Goal: Obtain resource: Obtain resource

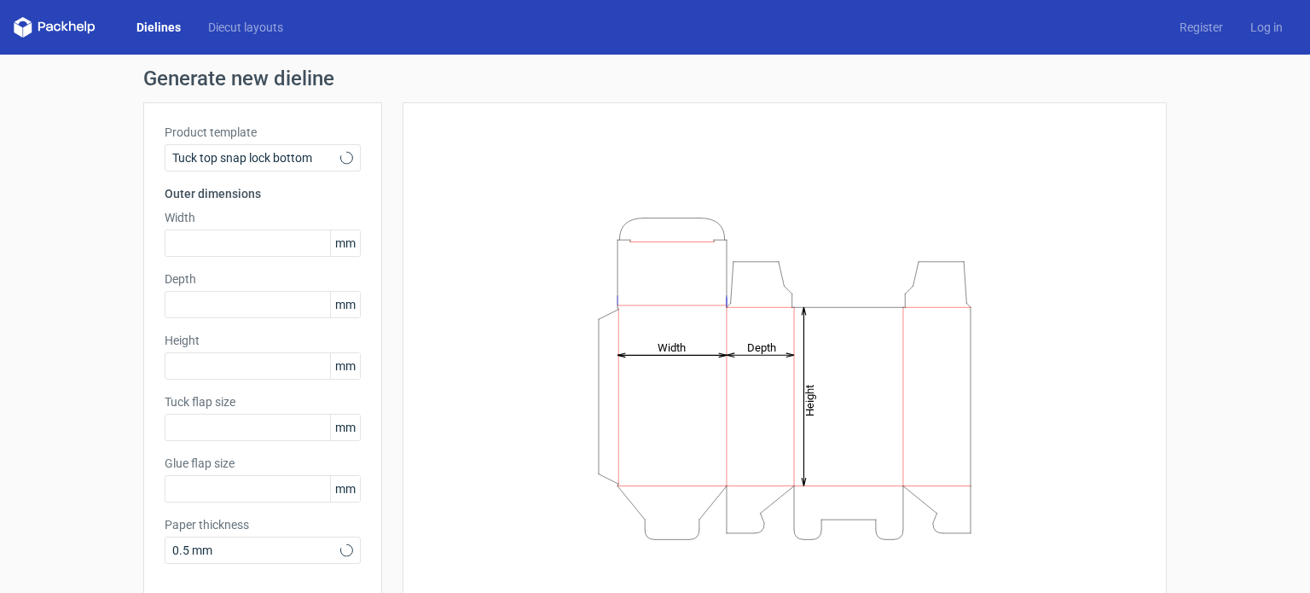
type input "15"
type input "10"
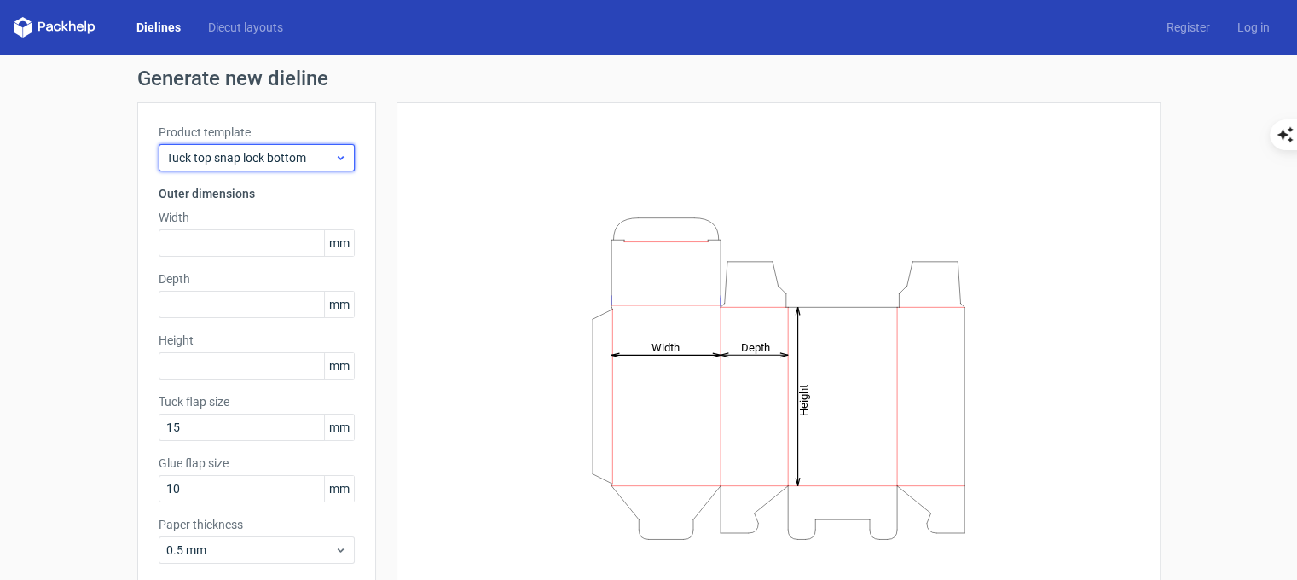
click at [273, 158] on span "Tuck top snap lock bottom" at bounding box center [250, 157] width 168 height 17
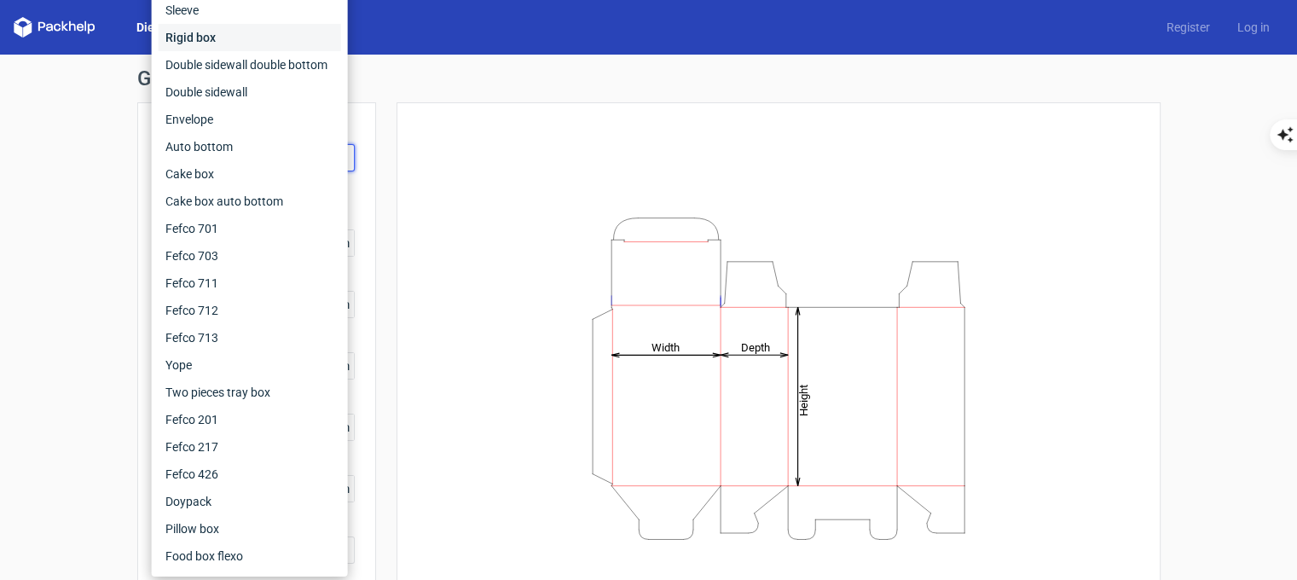
click at [222, 37] on div "Rigid box" at bounding box center [250, 37] width 183 height 27
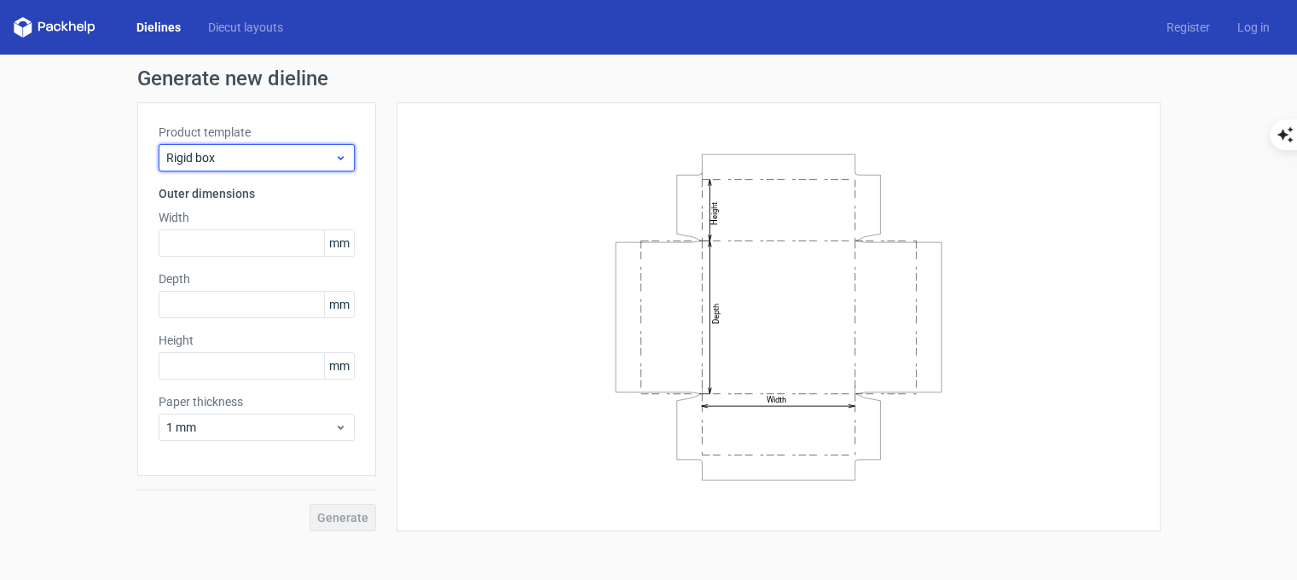
click at [247, 156] on span "Rigid box" at bounding box center [250, 157] width 168 height 17
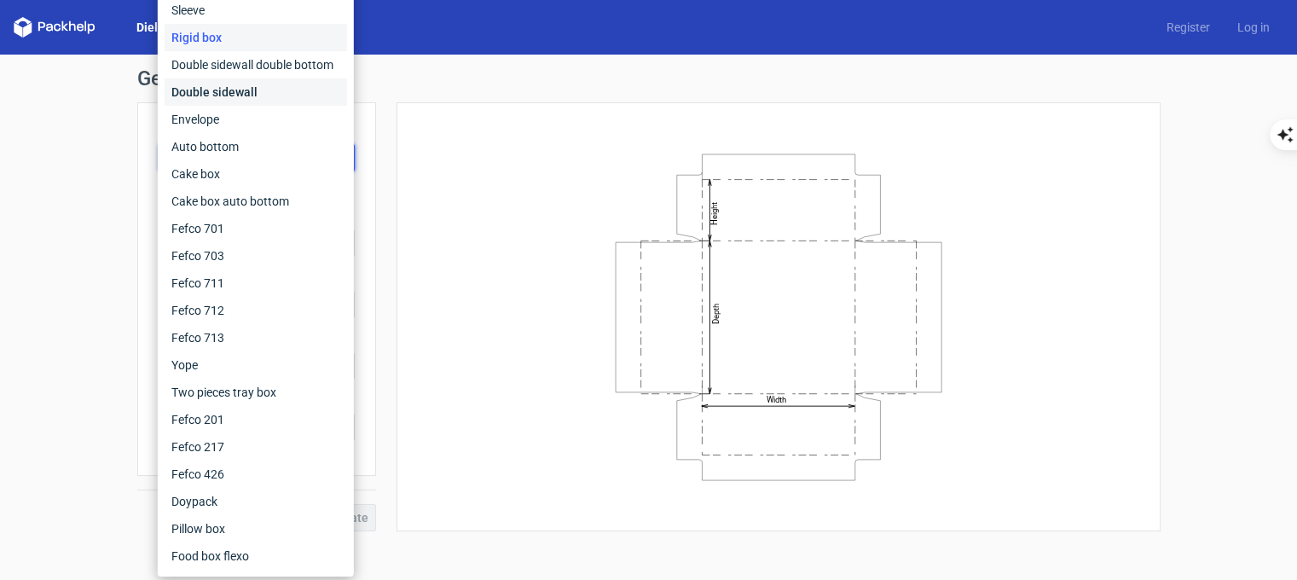
click at [256, 90] on div "Double sidewall" at bounding box center [256, 91] width 183 height 27
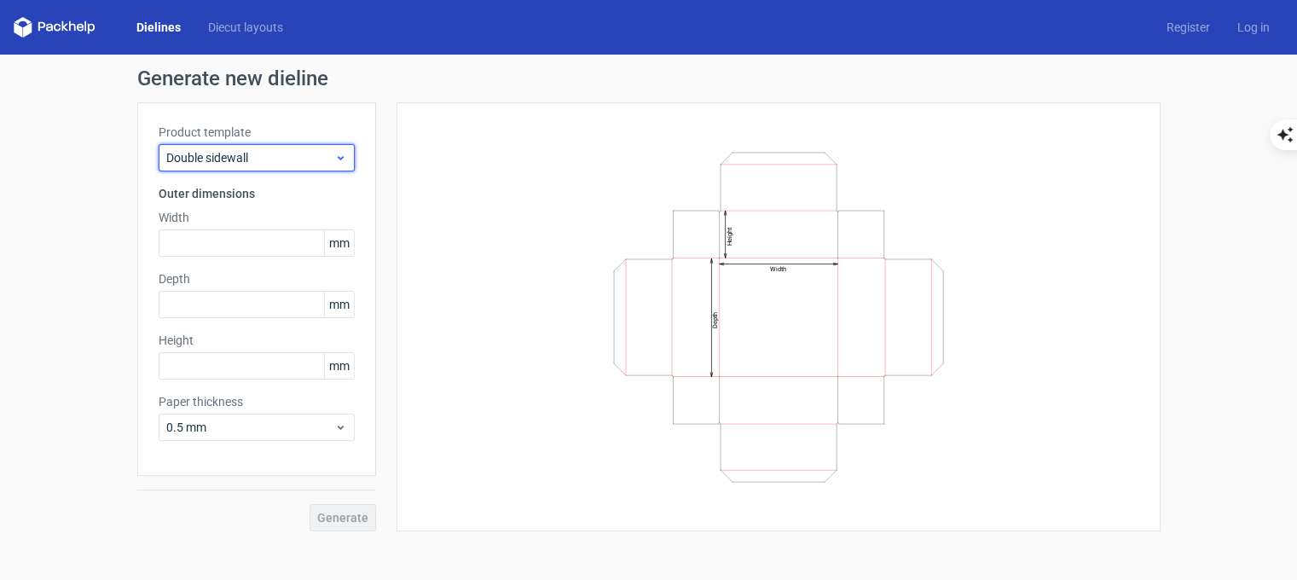
click at [275, 166] on div "Double sidewall" at bounding box center [257, 157] width 196 height 27
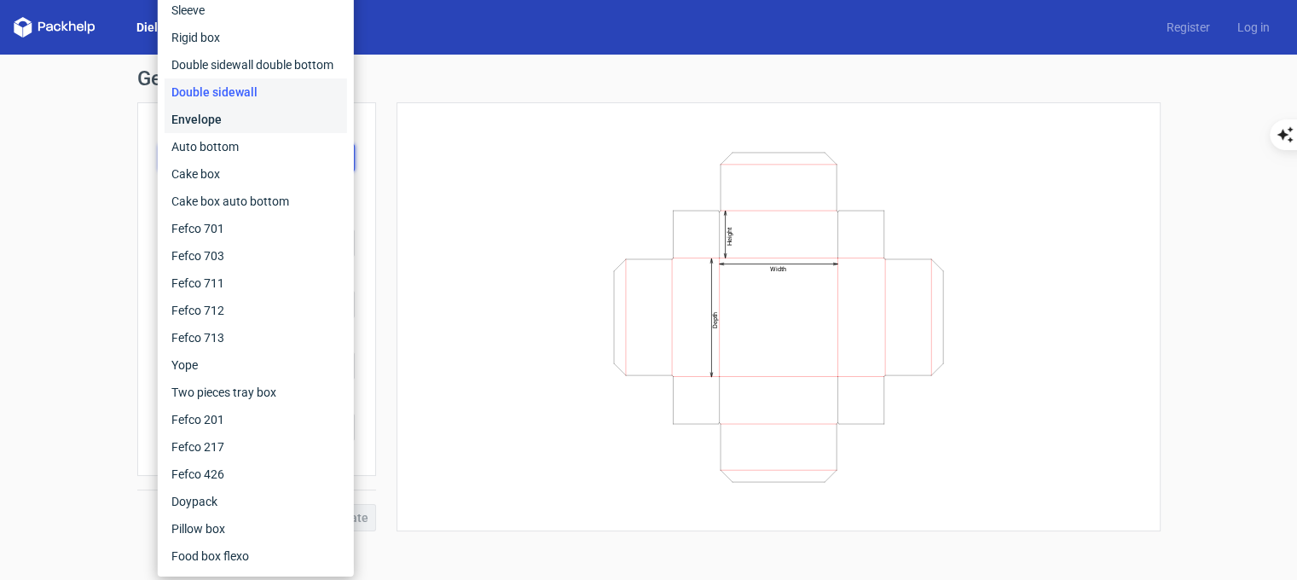
click at [256, 122] on div "Envelope" at bounding box center [256, 119] width 183 height 27
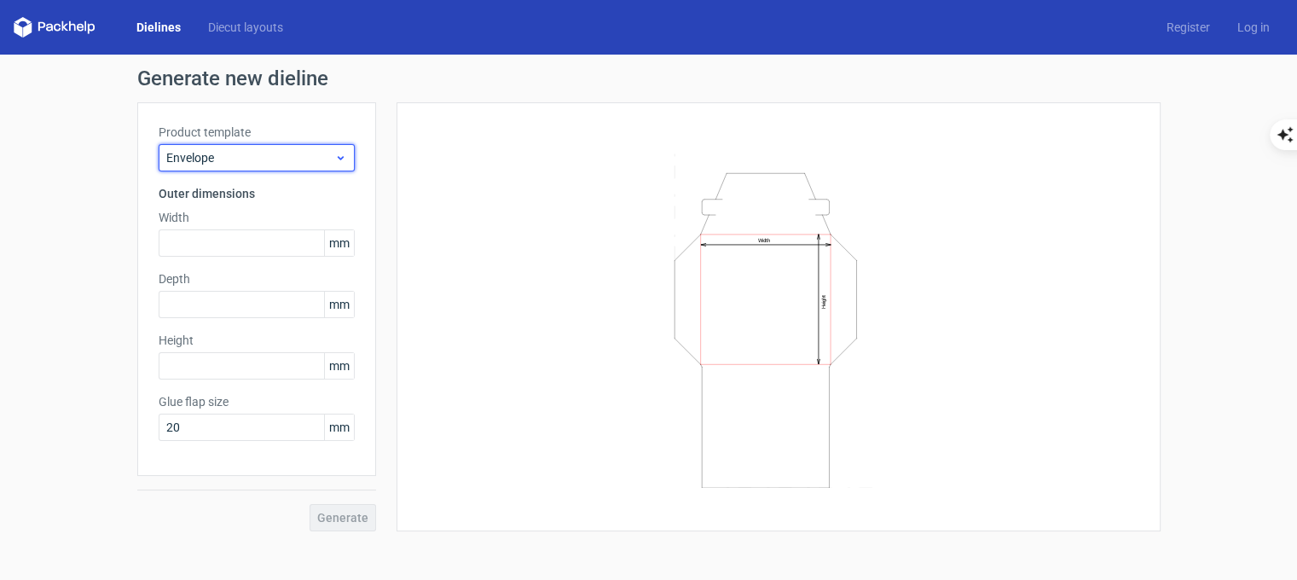
click at [266, 155] on span "Envelope" at bounding box center [250, 157] width 168 height 17
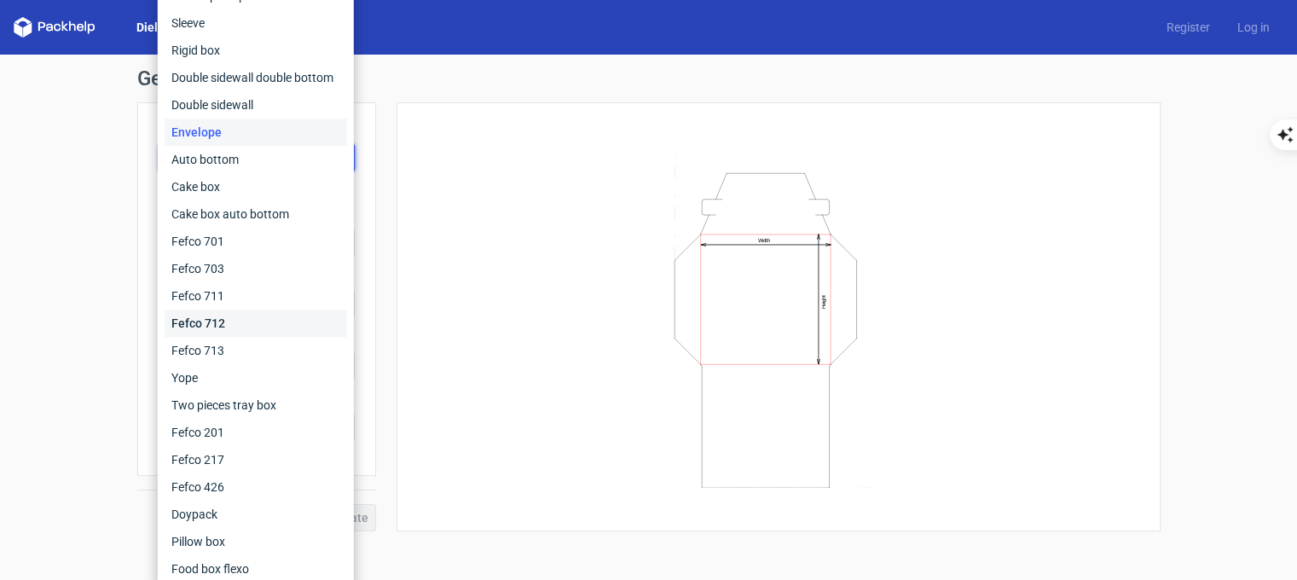
scroll to position [13, 0]
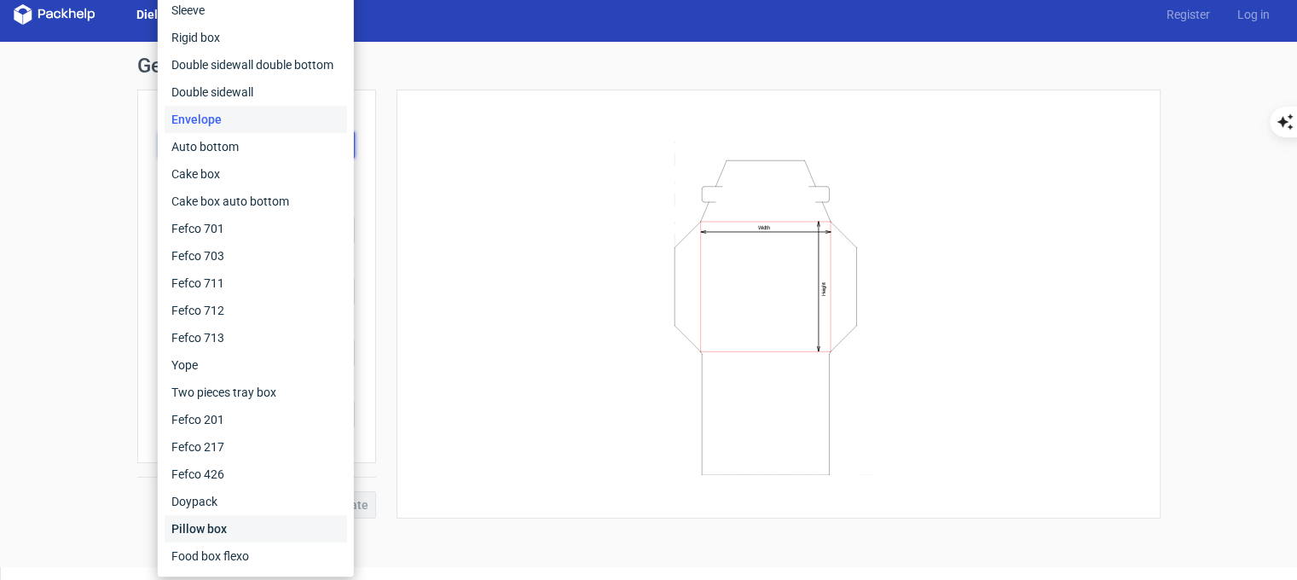
click at [266, 536] on div "Pillow box" at bounding box center [256, 528] width 183 height 27
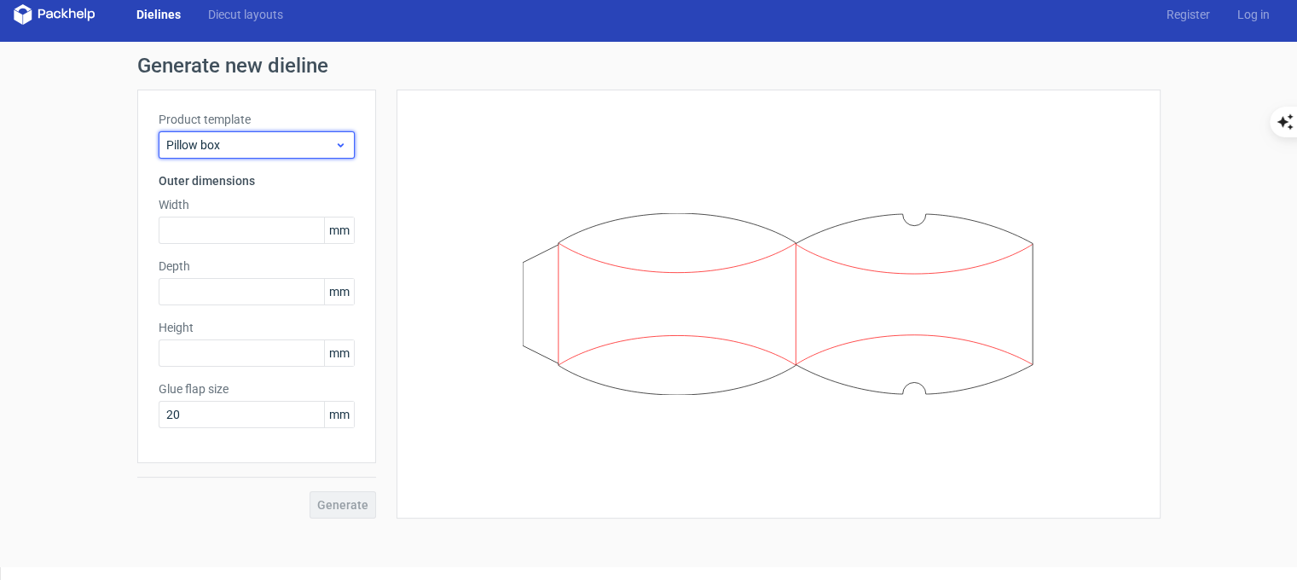
click at [242, 136] on span "Pillow box" at bounding box center [250, 144] width 168 height 17
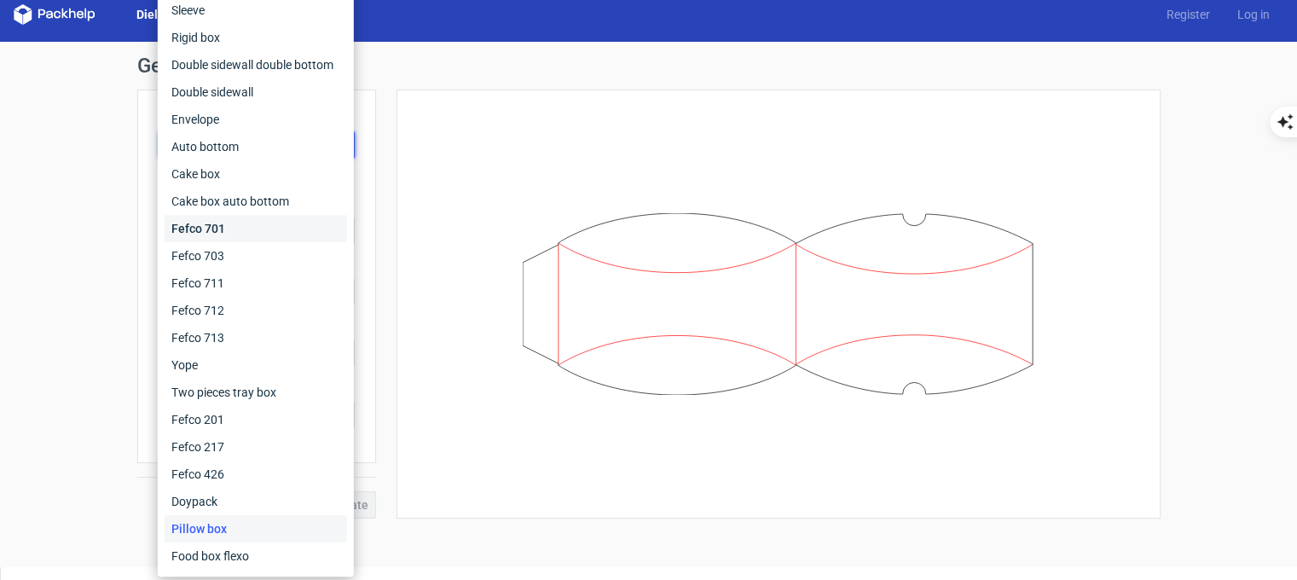
click at [242, 224] on div "Fefco 701" at bounding box center [256, 228] width 183 height 27
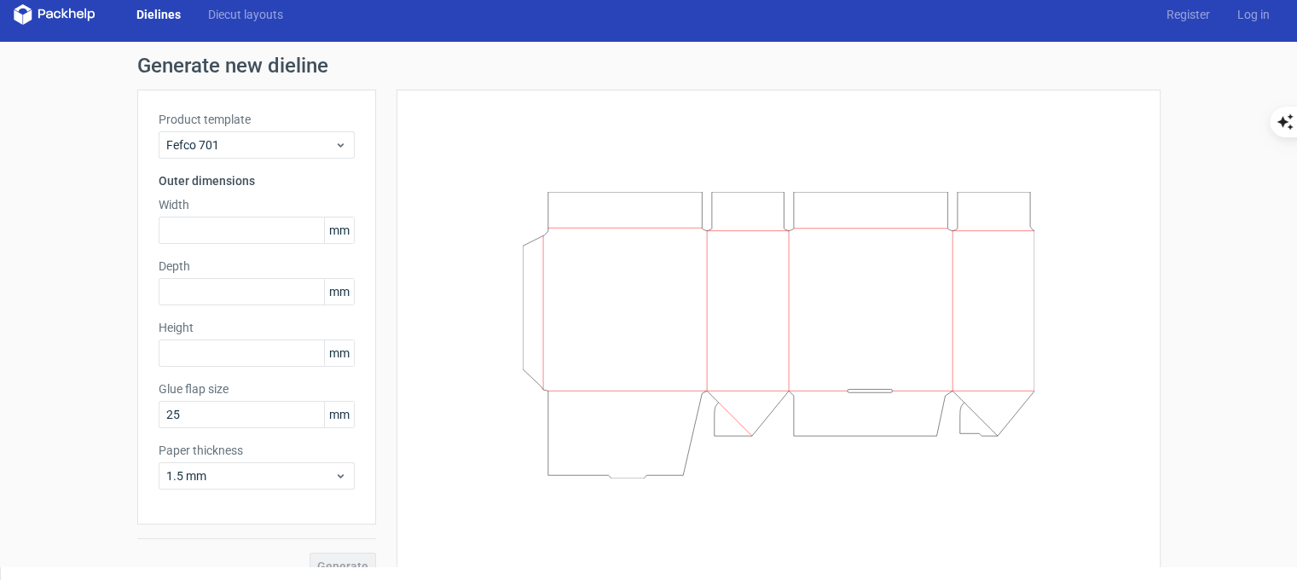
click at [236, 168] on div "Product template Fefco 701 Outer dimensions Width mm Depth mm Height mm Glue fl…" at bounding box center [256, 307] width 239 height 435
click at [240, 139] on span "Fefco 701" at bounding box center [250, 144] width 168 height 17
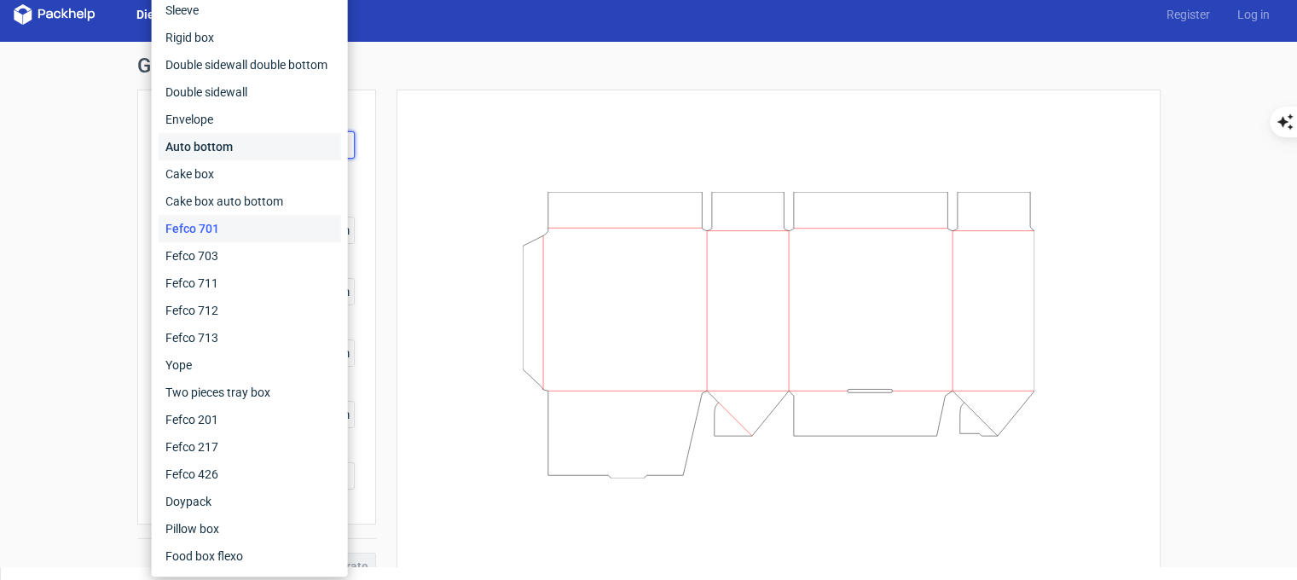
click at [239, 142] on div "Auto bottom" at bounding box center [250, 146] width 183 height 27
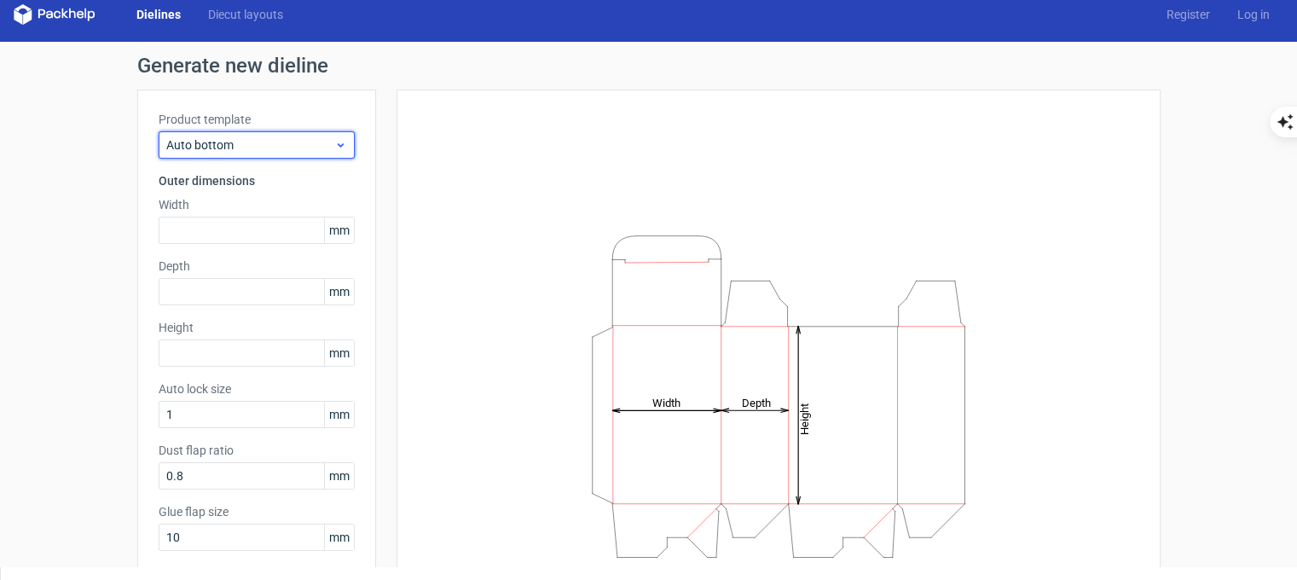
click at [242, 147] on span "Auto bottom" at bounding box center [250, 144] width 168 height 17
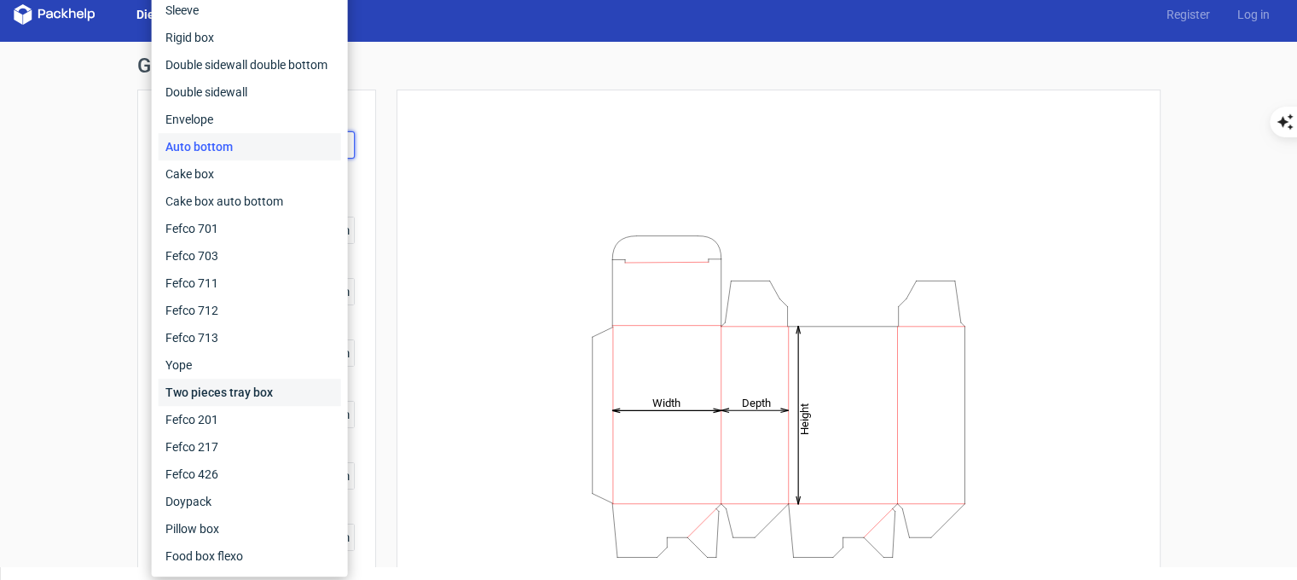
click at [241, 391] on div "Two pieces tray box" at bounding box center [250, 392] width 183 height 27
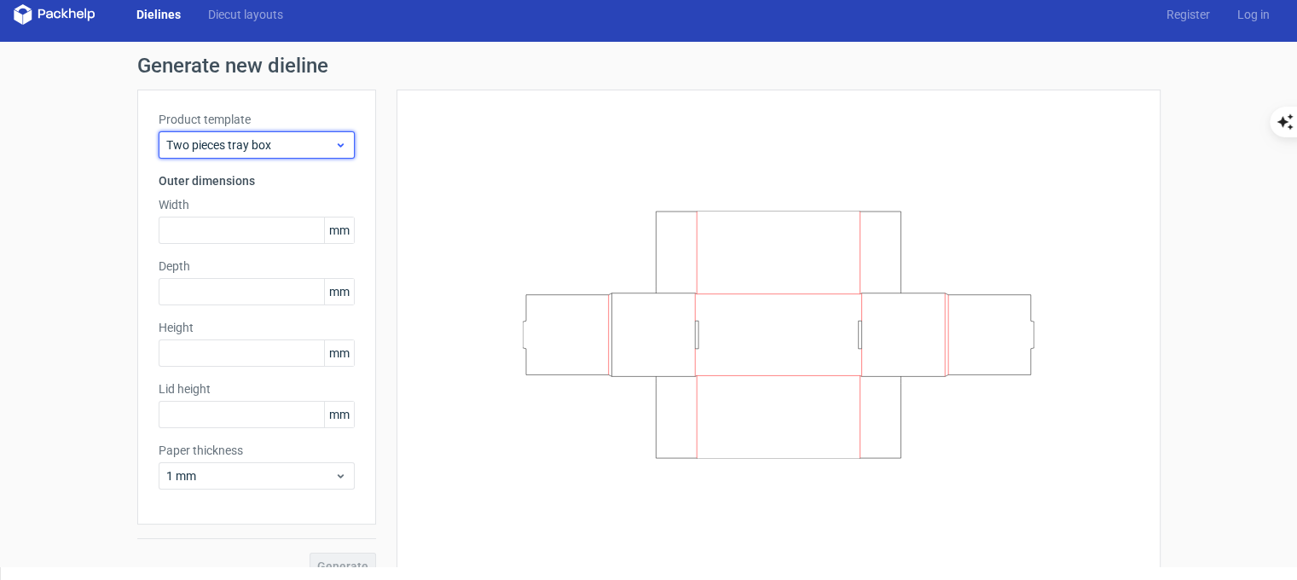
click at [191, 146] on span "Two pieces tray box" at bounding box center [250, 144] width 168 height 17
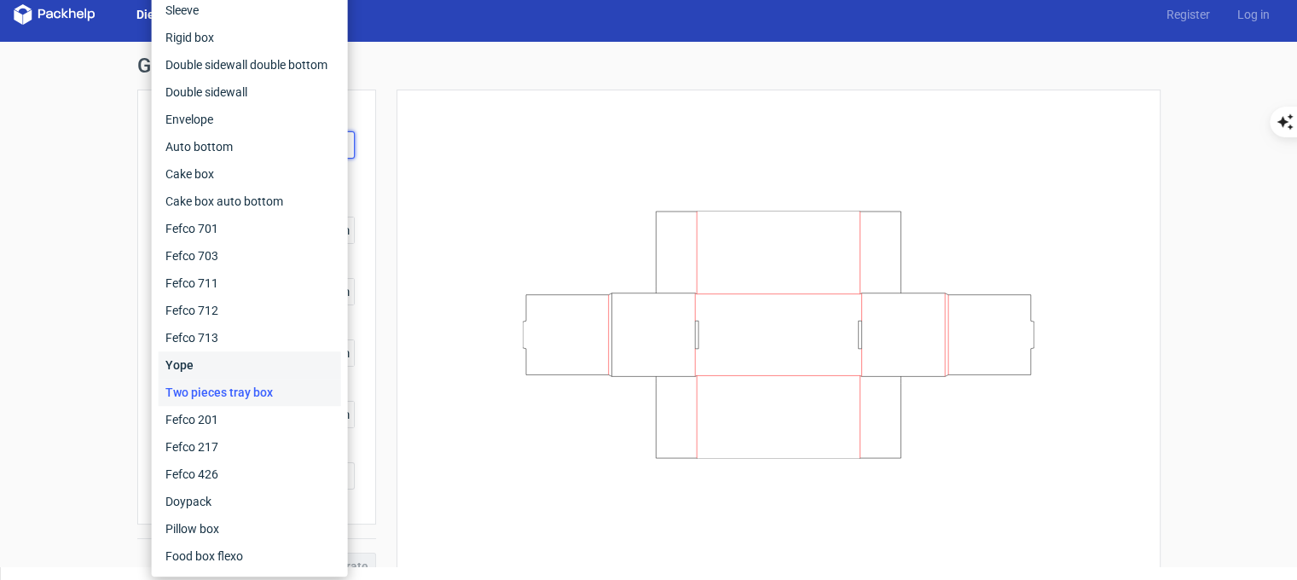
click at [218, 370] on div "Yope" at bounding box center [250, 364] width 183 height 27
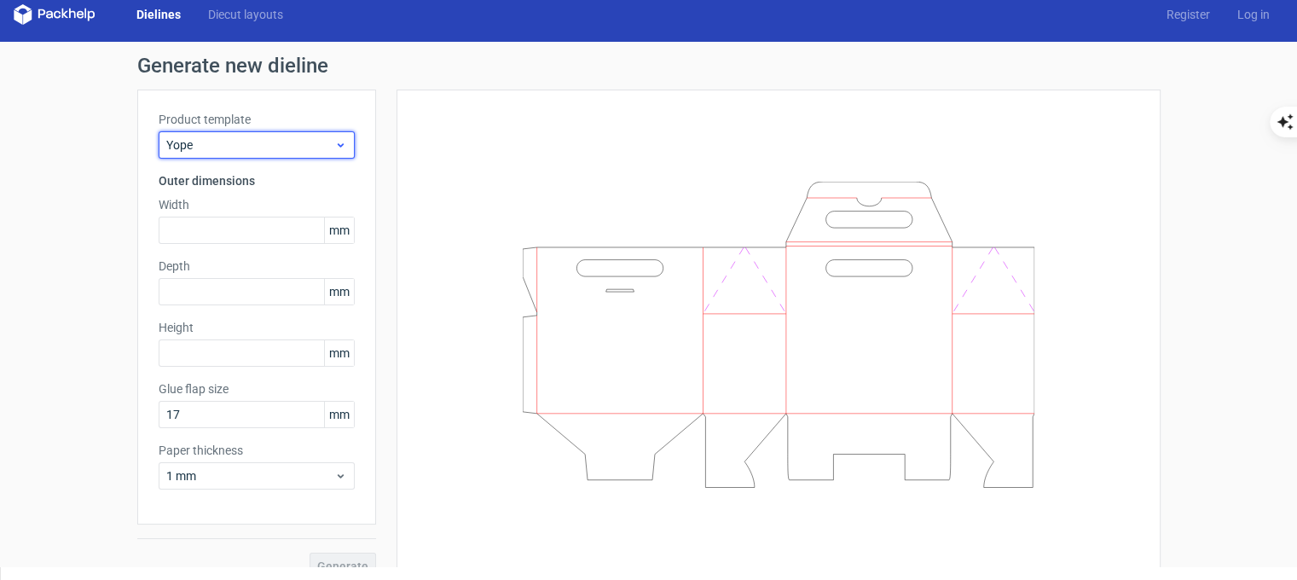
click at [234, 142] on span "Yope" at bounding box center [250, 144] width 168 height 17
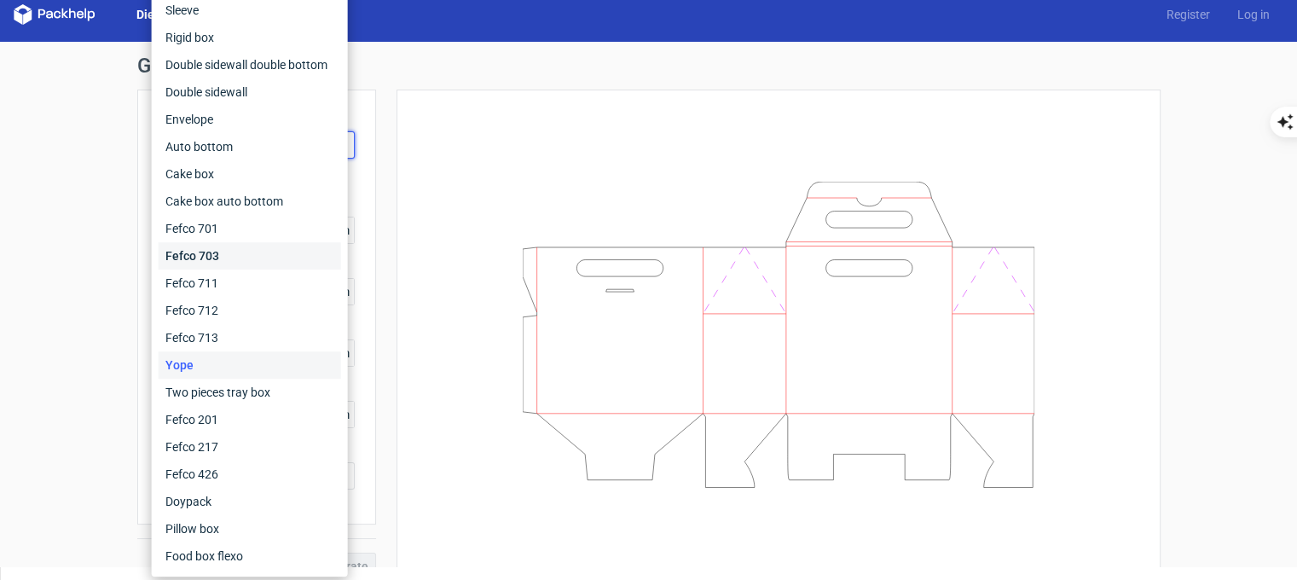
click at [229, 247] on div "Fefco 703" at bounding box center [250, 255] width 183 height 27
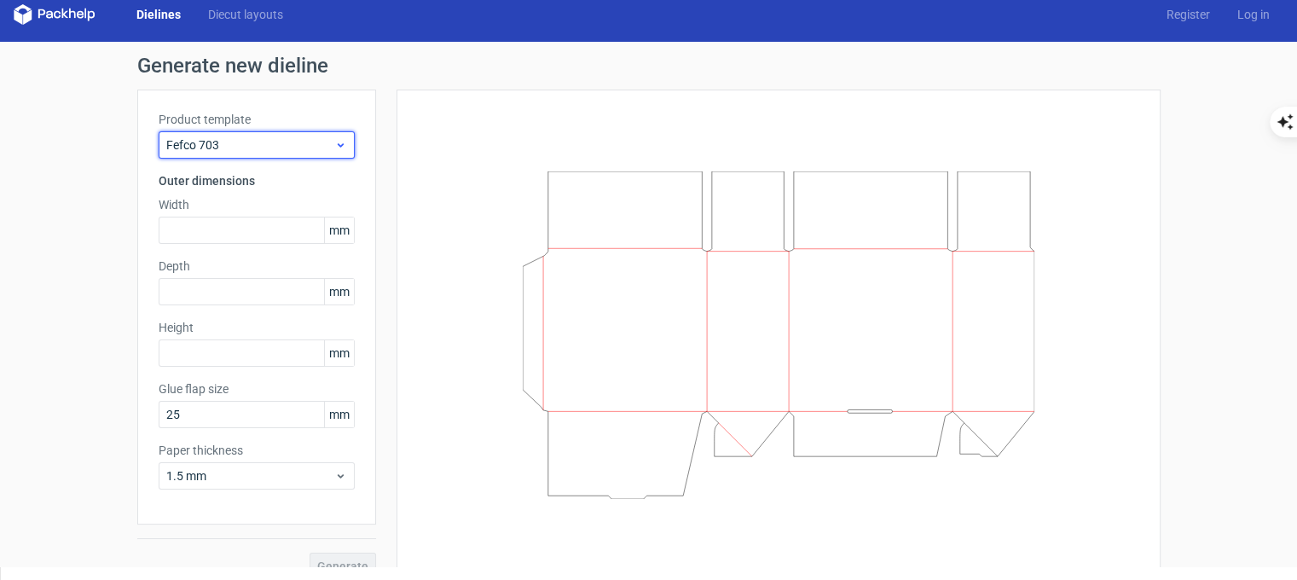
click at [246, 151] on span "Fefco 703" at bounding box center [250, 144] width 168 height 17
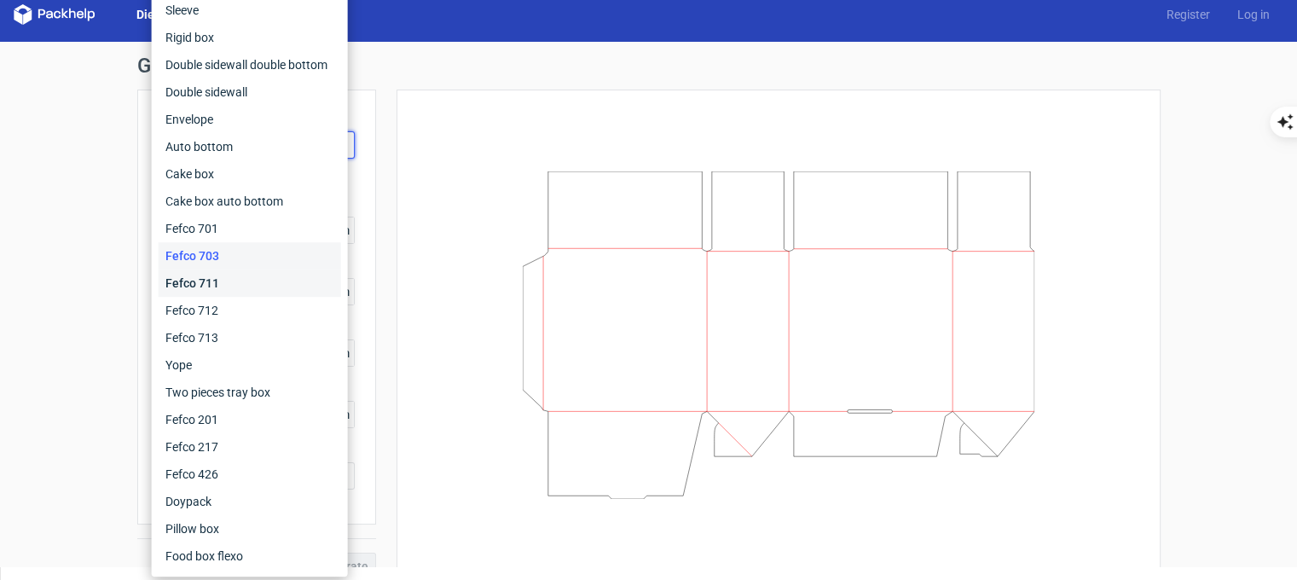
click at [216, 276] on div "Fefco 711" at bounding box center [250, 283] width 183 height 27
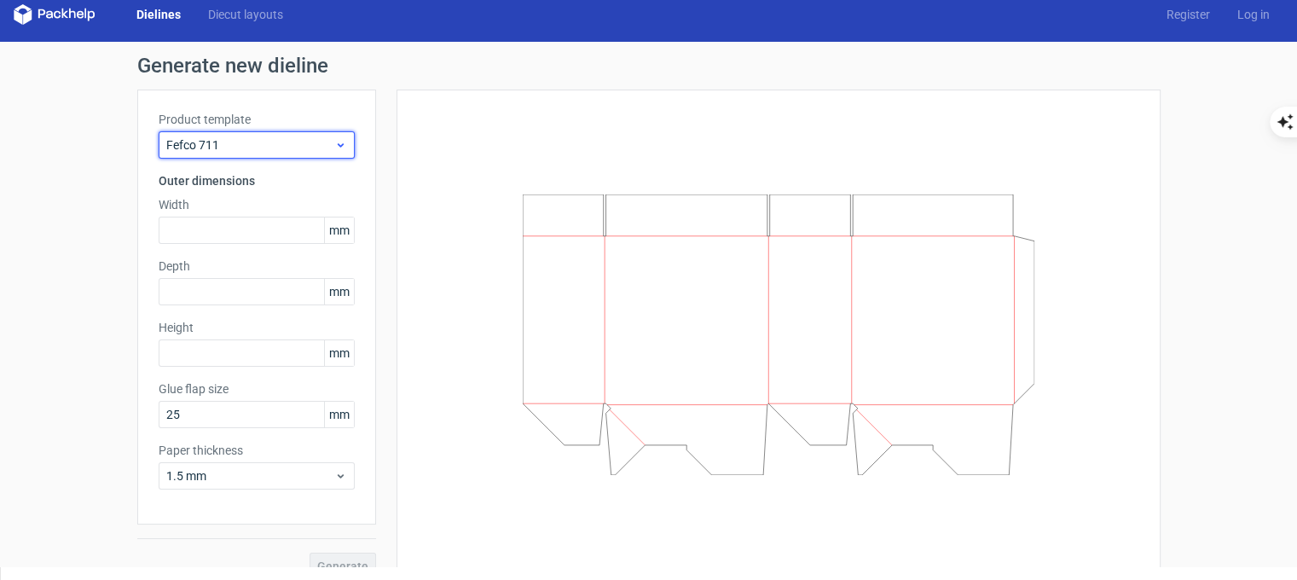
click at [229, 133] on div "Fefco 711" at bounding box center [257, 144] width 196 height 27
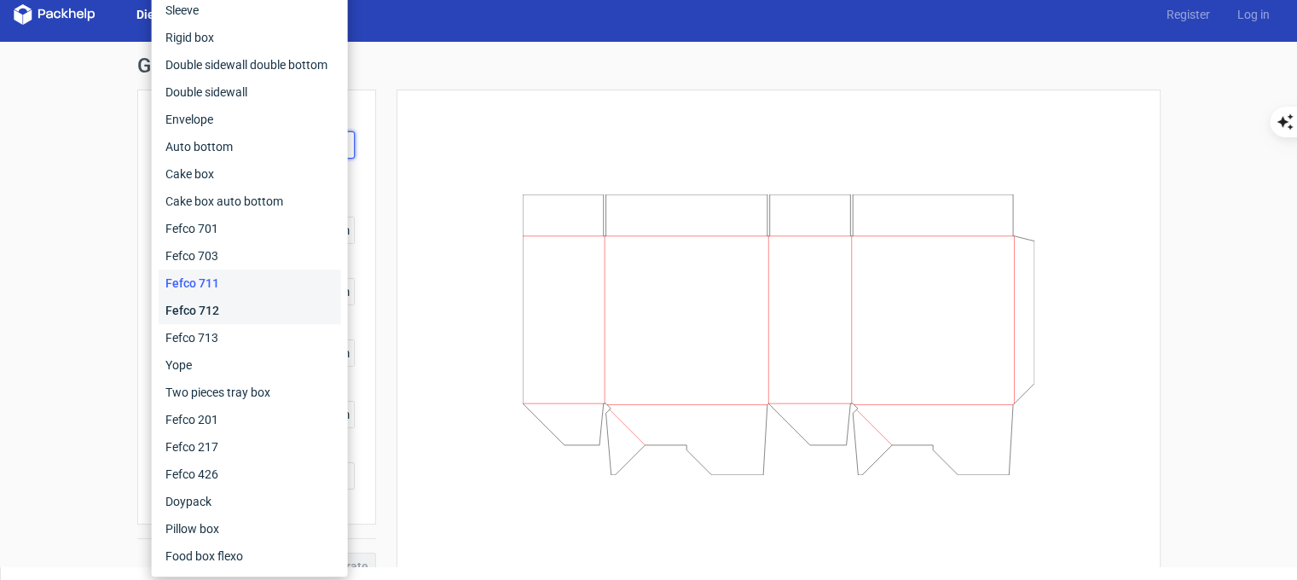
click at [221, 310] on div "Fefco 712" at bounding box center [250, 310] width 183 height 27
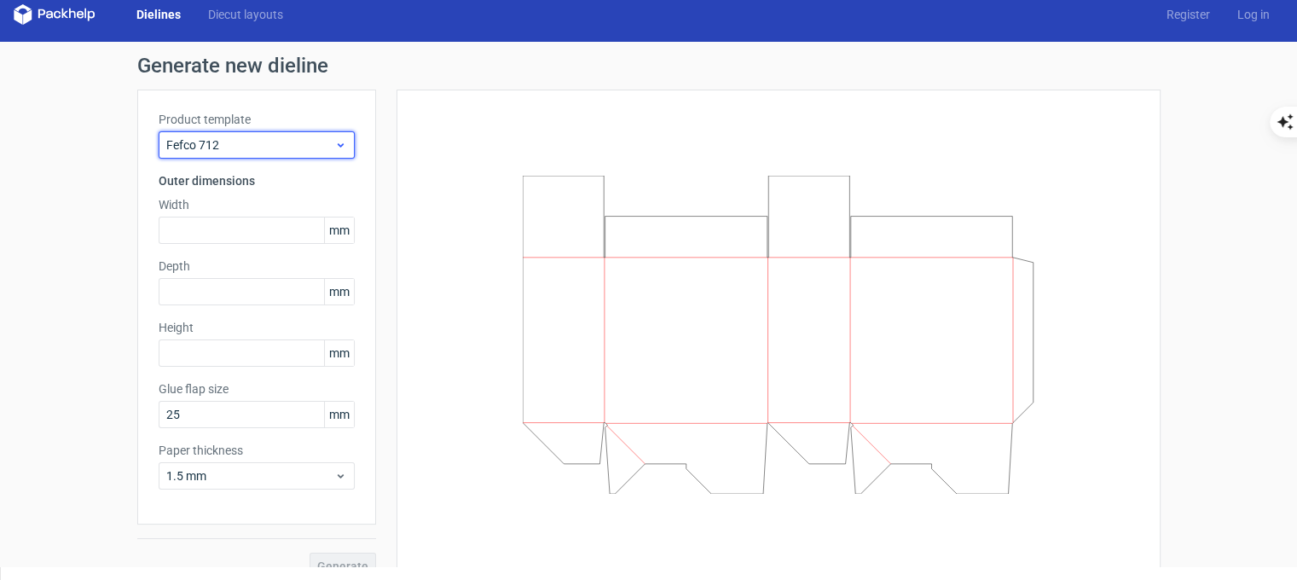
click at [242, 156] on div "Fefco 712" at bounding box center [257, 144] width 196 height 27
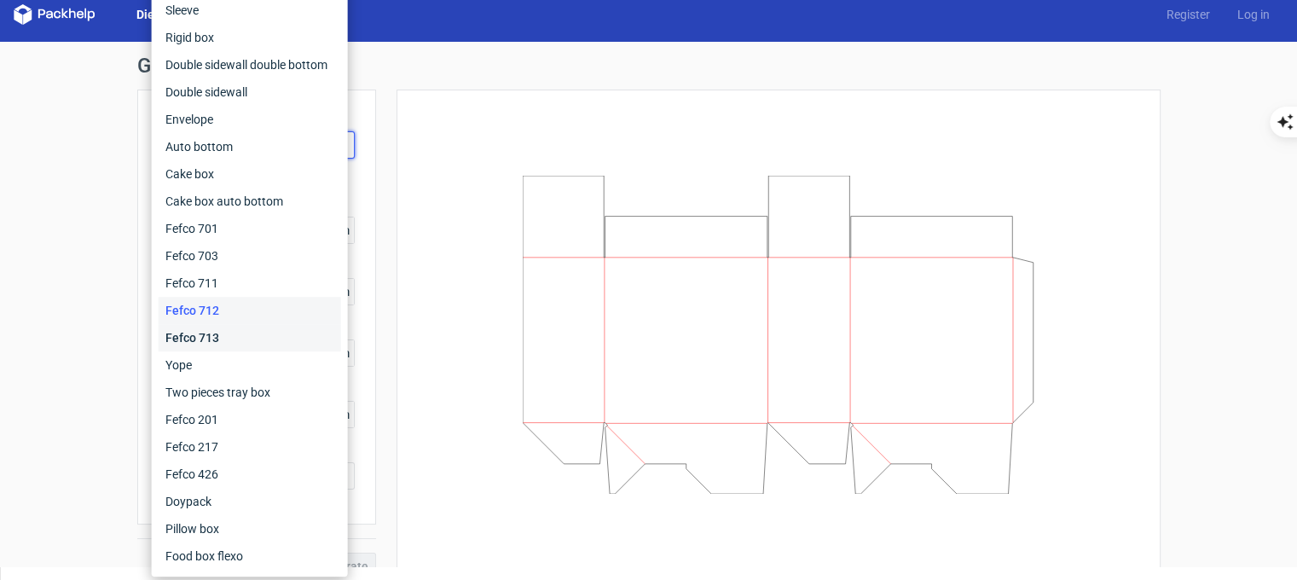
click at [239, 329] on div "Fefco 713" at bounding box center [250, 337] width 183 height 27
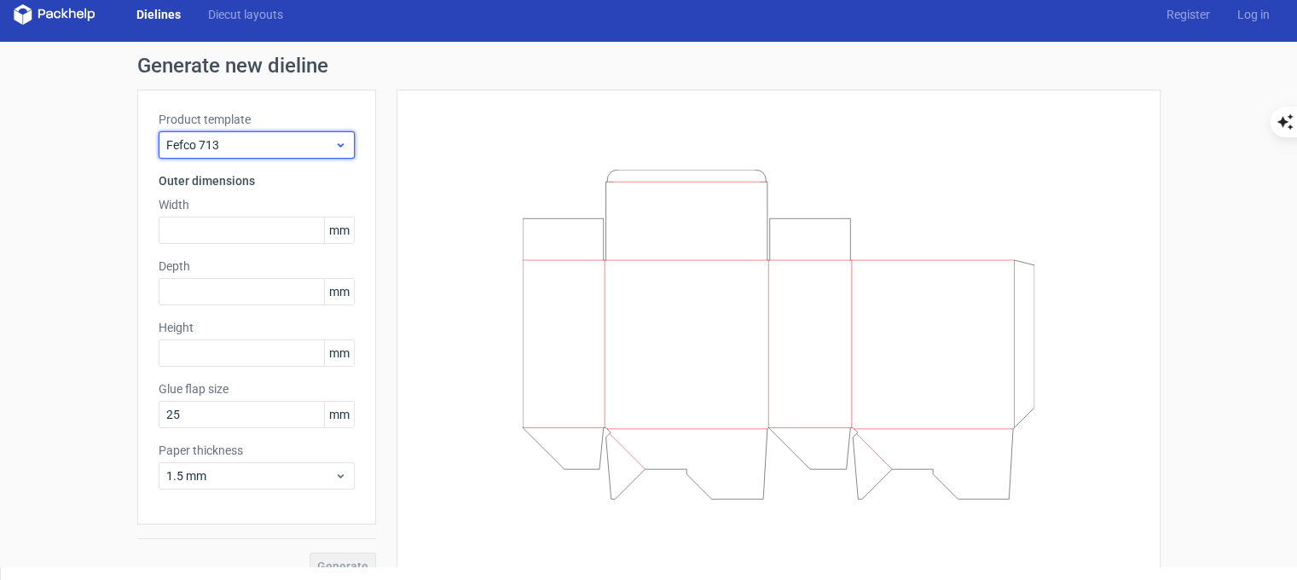
click at [256, 139] on span "Fefco 713" at bounding box center [250, 144] width 168 height 17
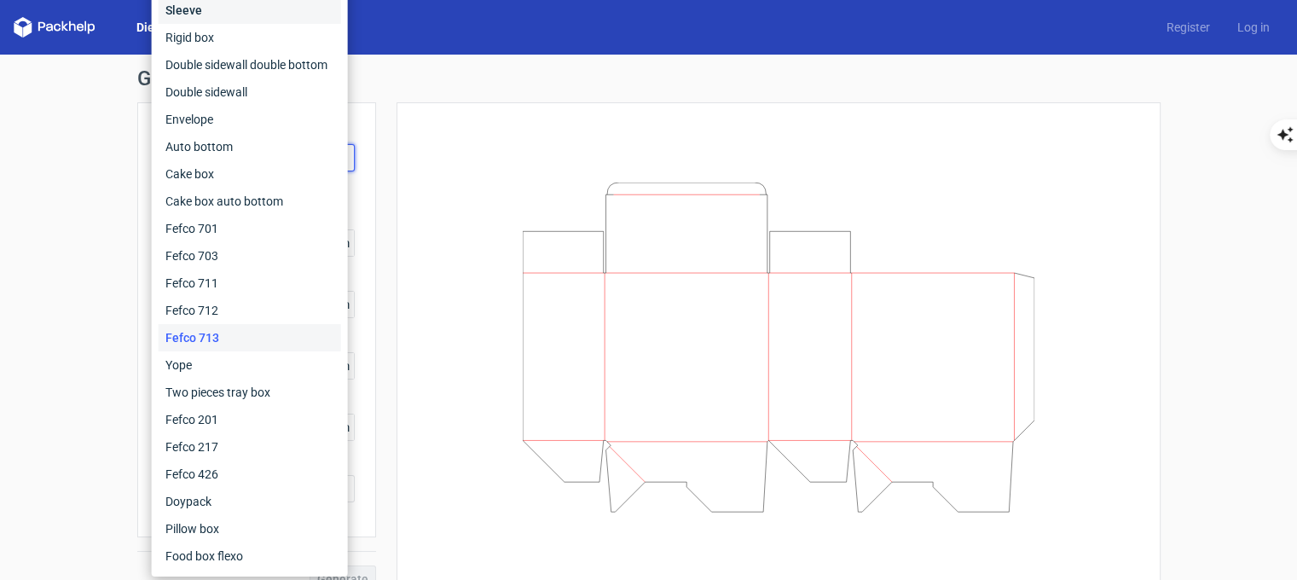
click at [239, 11] on div "Sleeve" at bounding box center [250, 10] width 183 height 27
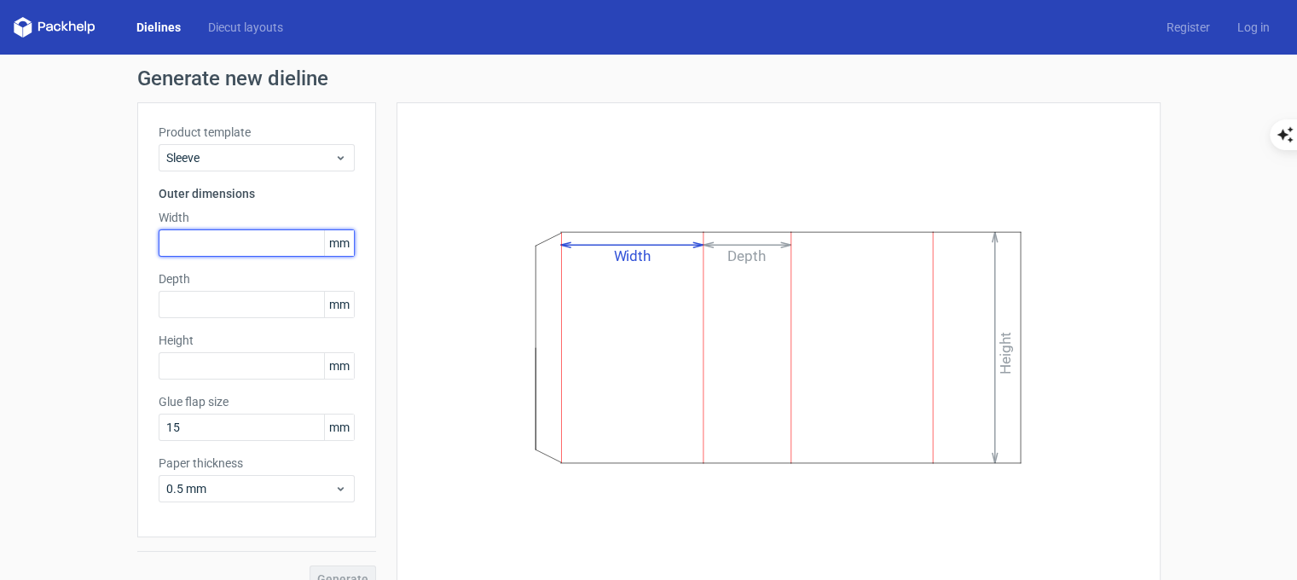
click at [222, 241] on input "text" at bounding box center [257, 242] width 196 height 27
type input "150"
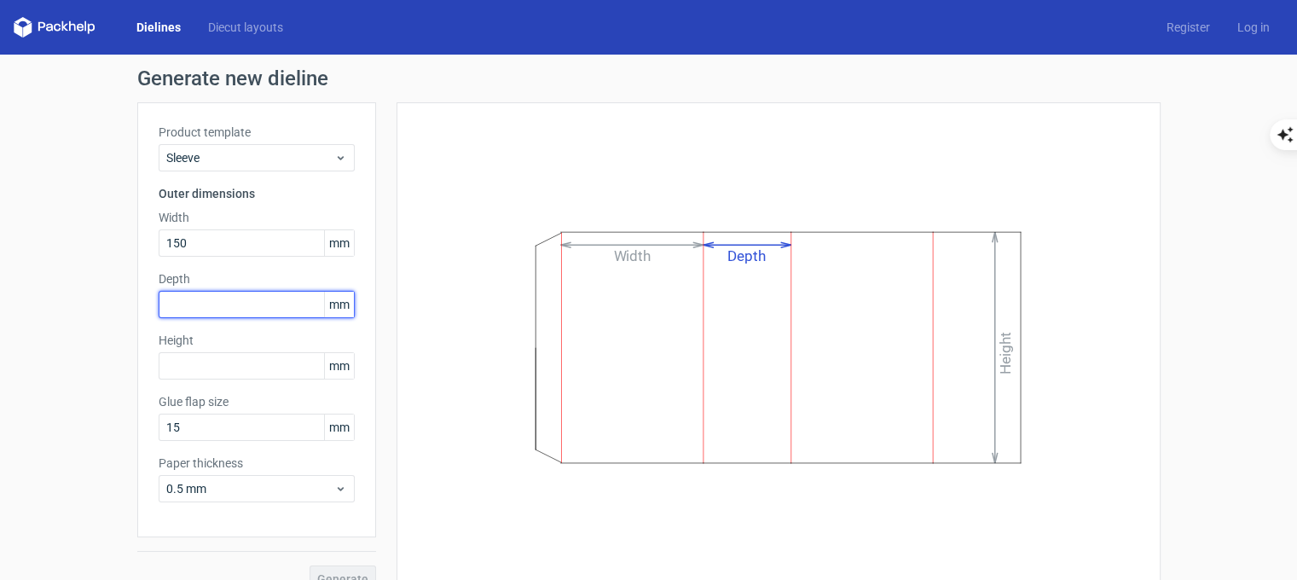
click at [217, 299] on input "text" at bounding box center [257, 304] width 196 height 27
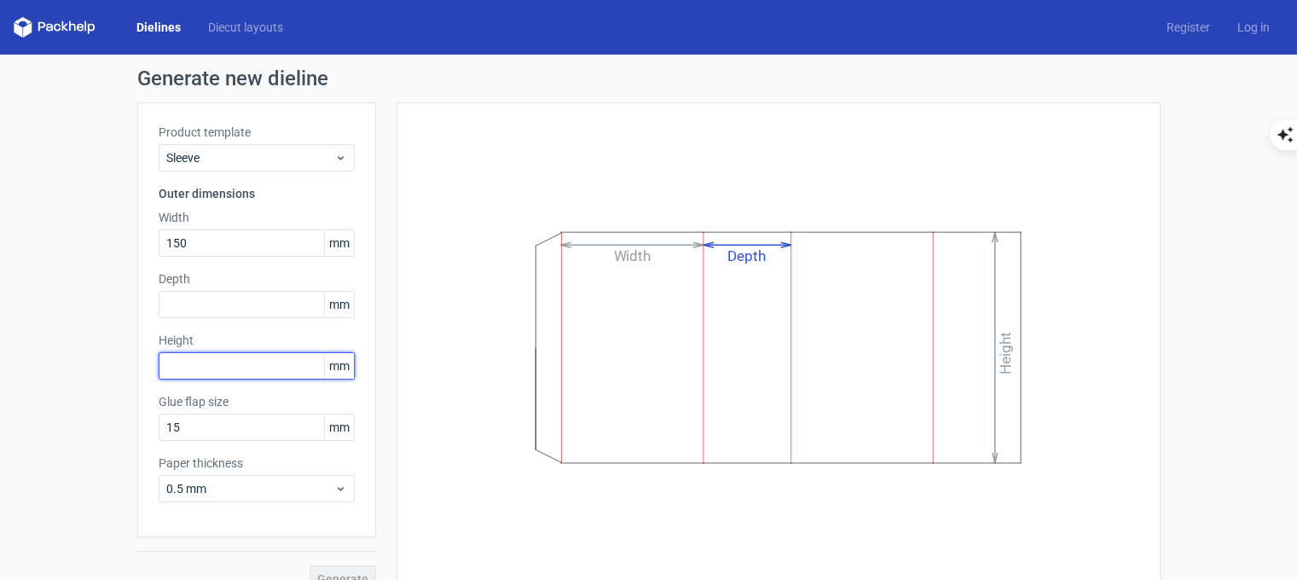
click at [227, 368] on input "text" at bounding box center [257, 365] width 196 height 27
type input "170"
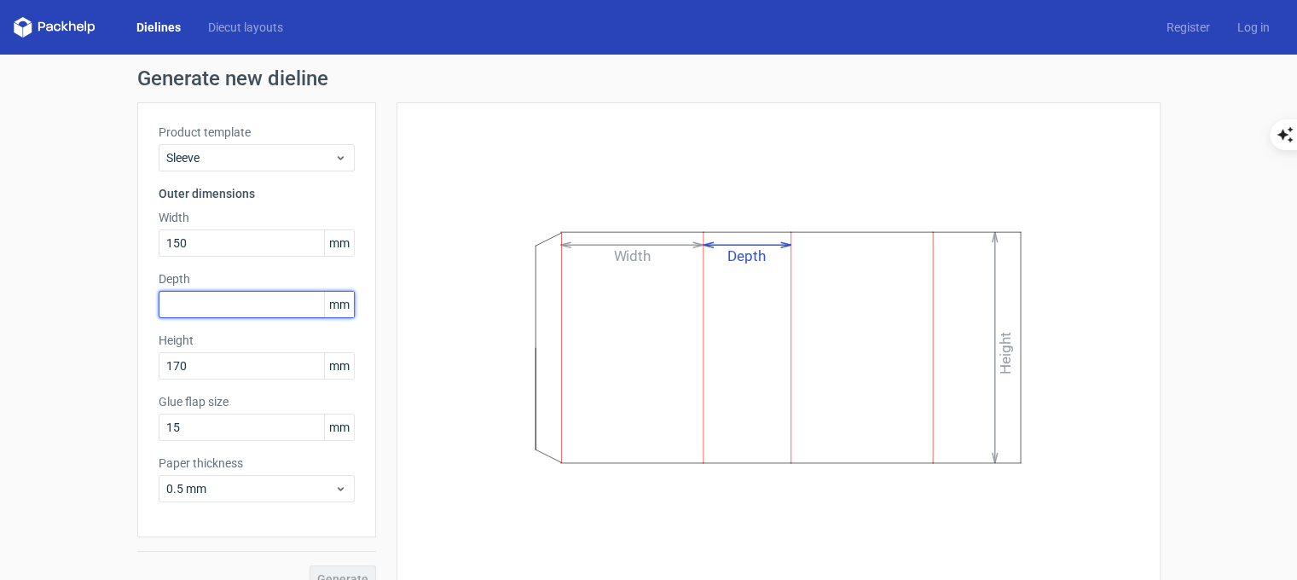
click at [208, 293] on input "text" at bounding box center [257, 304] width 196 height 27
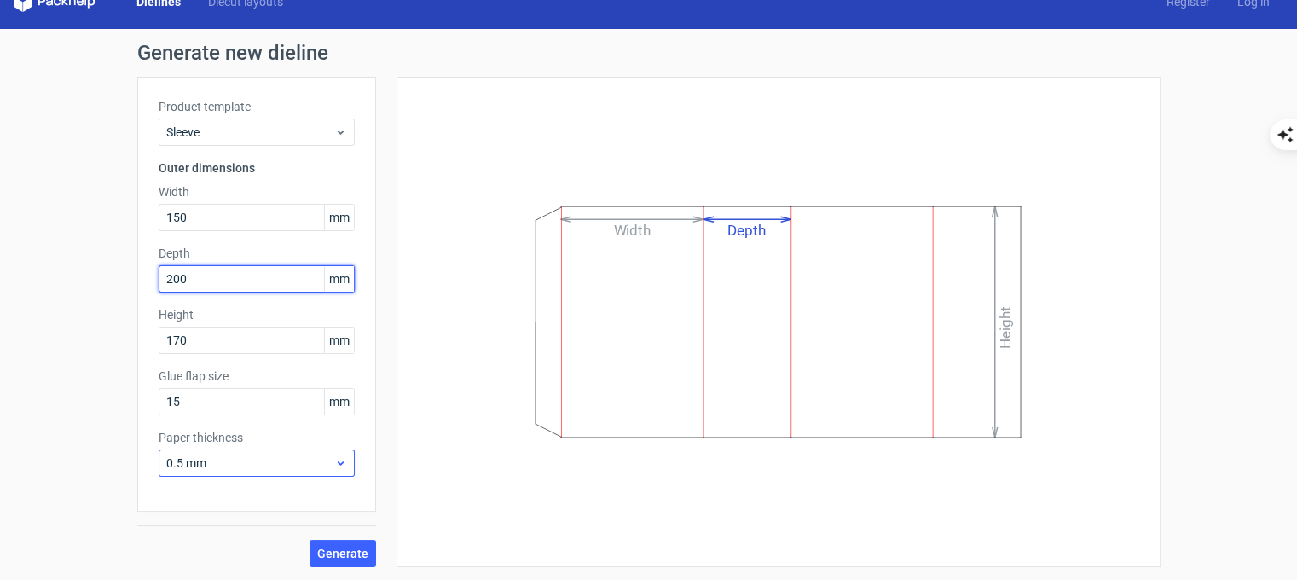
type input "200"
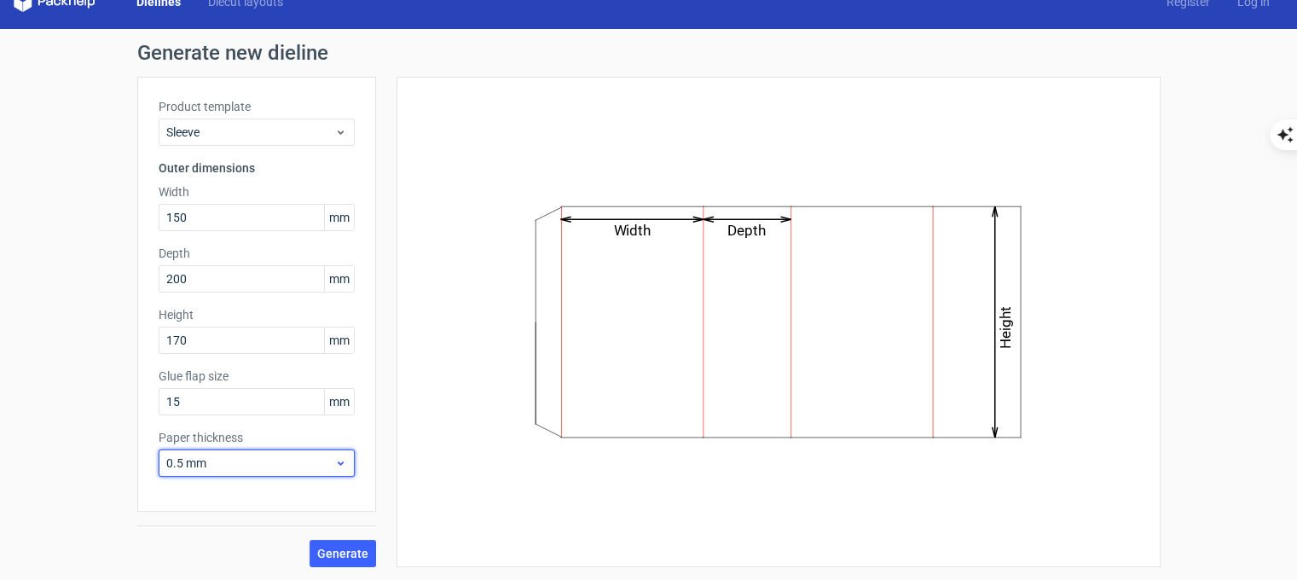
click at [304, 470] on span "0.5 mm" at bounding box center [250, 463] width 168 height 17
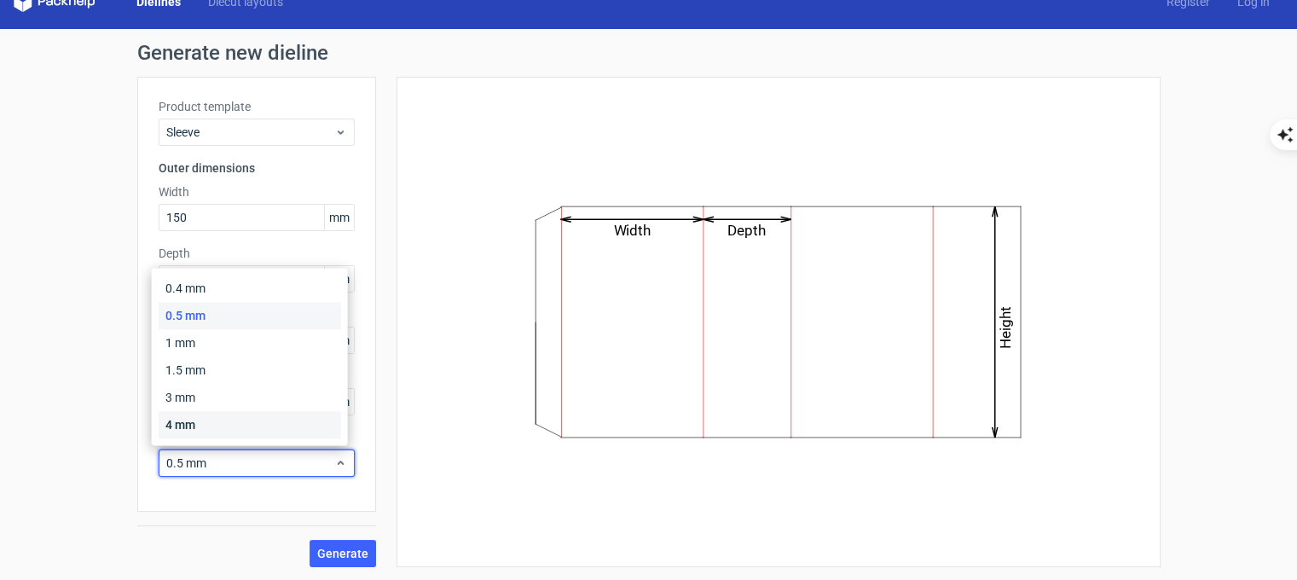
click at [227, 416] on div "4 mm" at bounding box center [250, 424] width 183 height 27
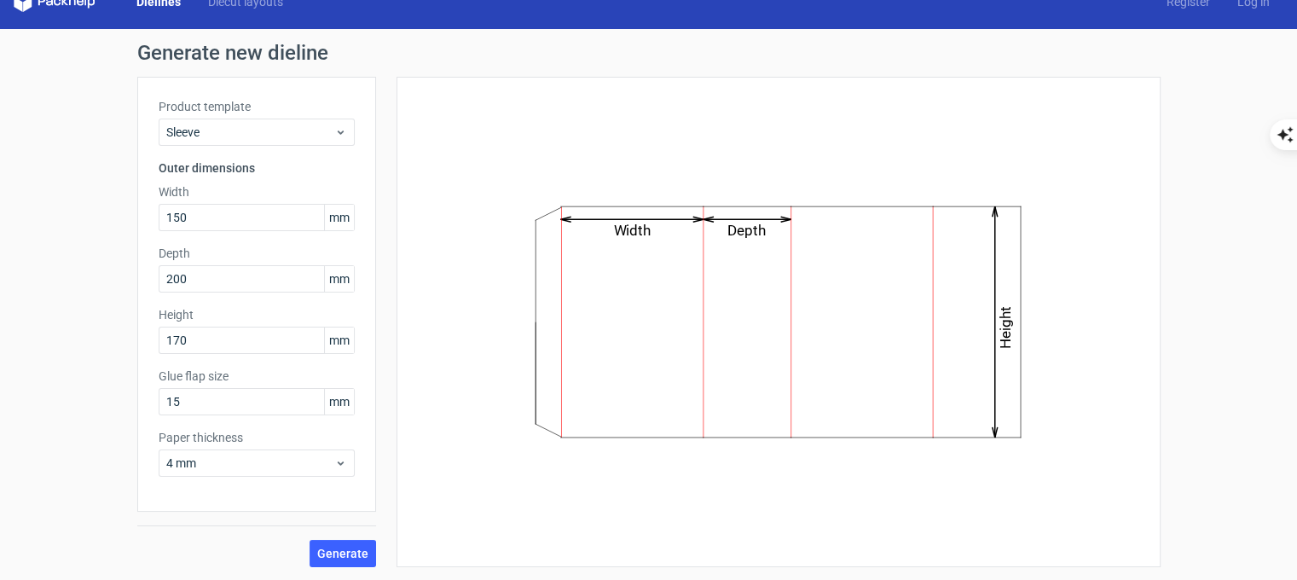
scroll to position [13, 0]
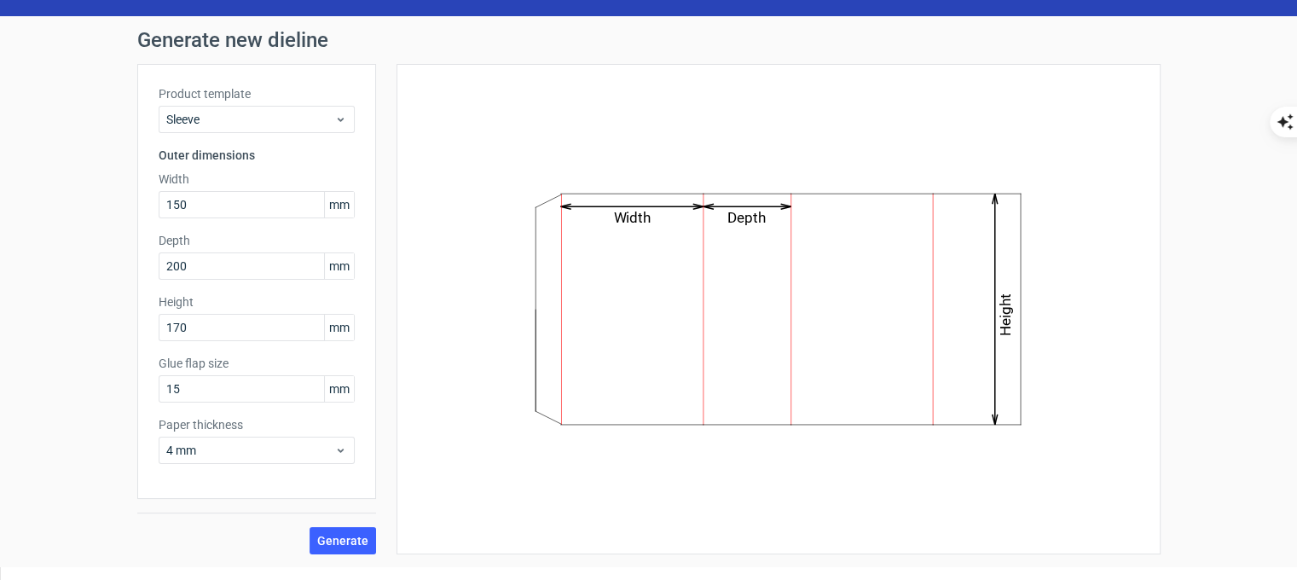
click at [324, 392] on span "mm" at bounding box center [339, 389] width 30 height 26
click at [348, 548] on button "Generate" at bounding box center [343, 540] width 67 height 27
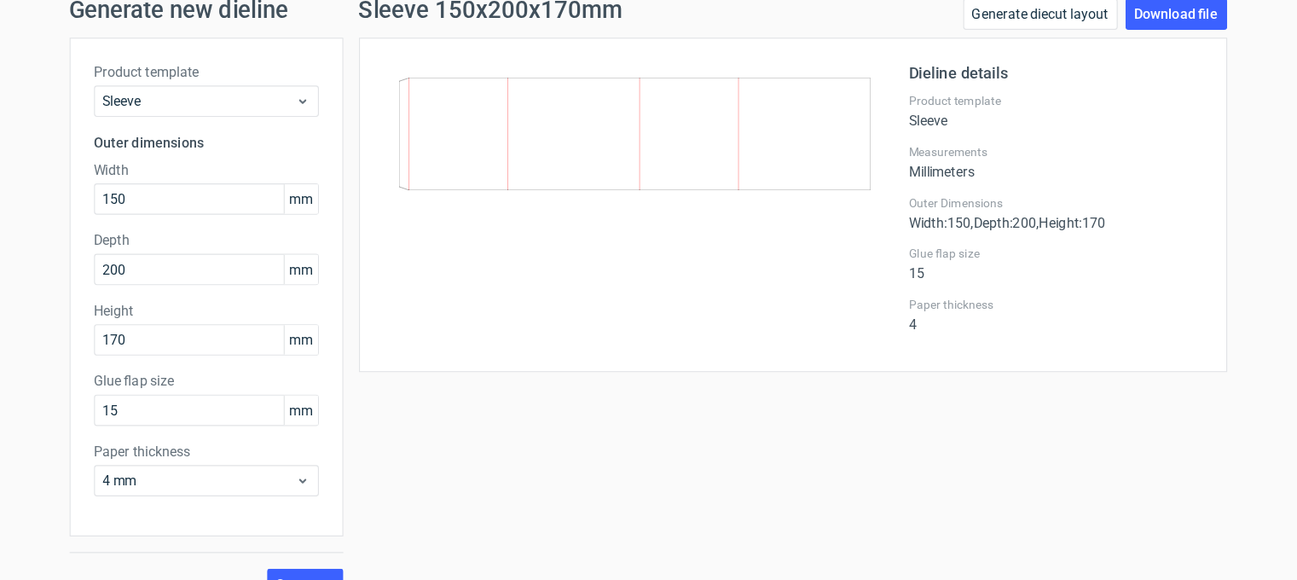
scroll to position [13, 0]
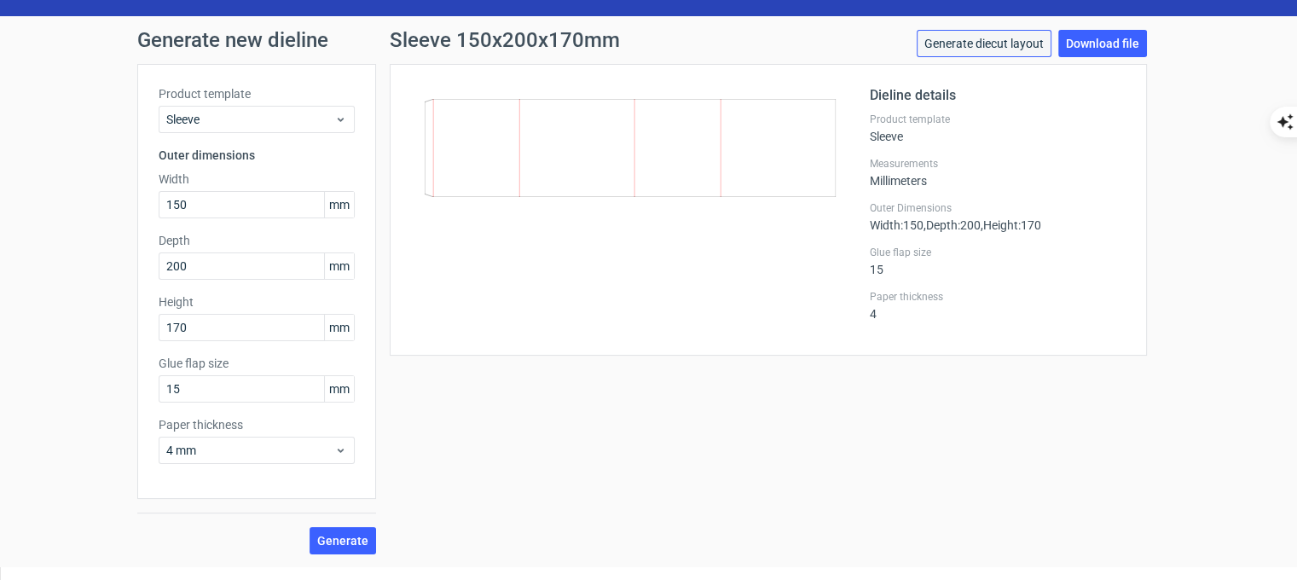
click at [928, 47] on link "Generate diecut layout" at bounding box center [984, 43] width 135 height 27
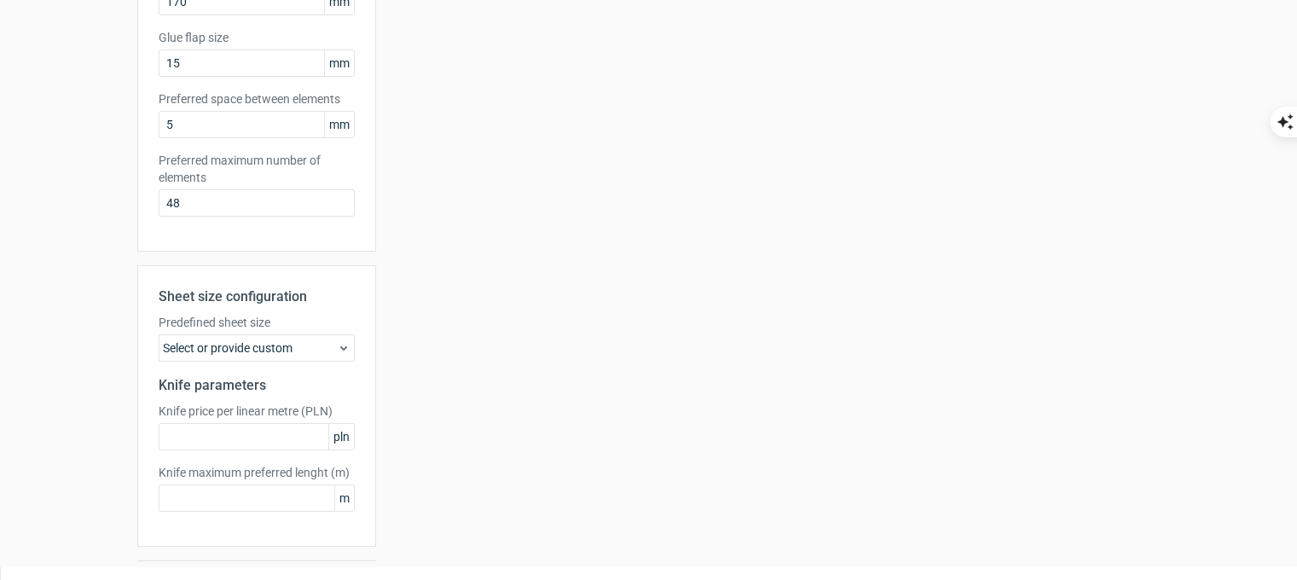
scroll to position [353, 0]
click at [316, 346] on div "Select or provide custom" at bounding box center [257, 346] width 196 height 27
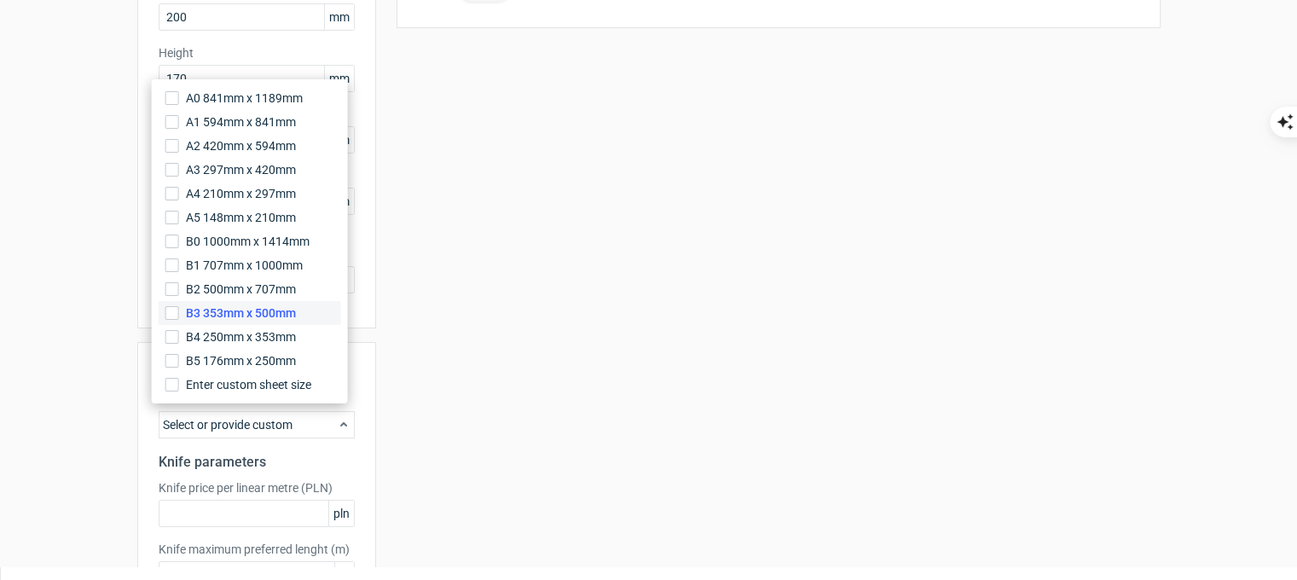
scroll to position [265, 0]
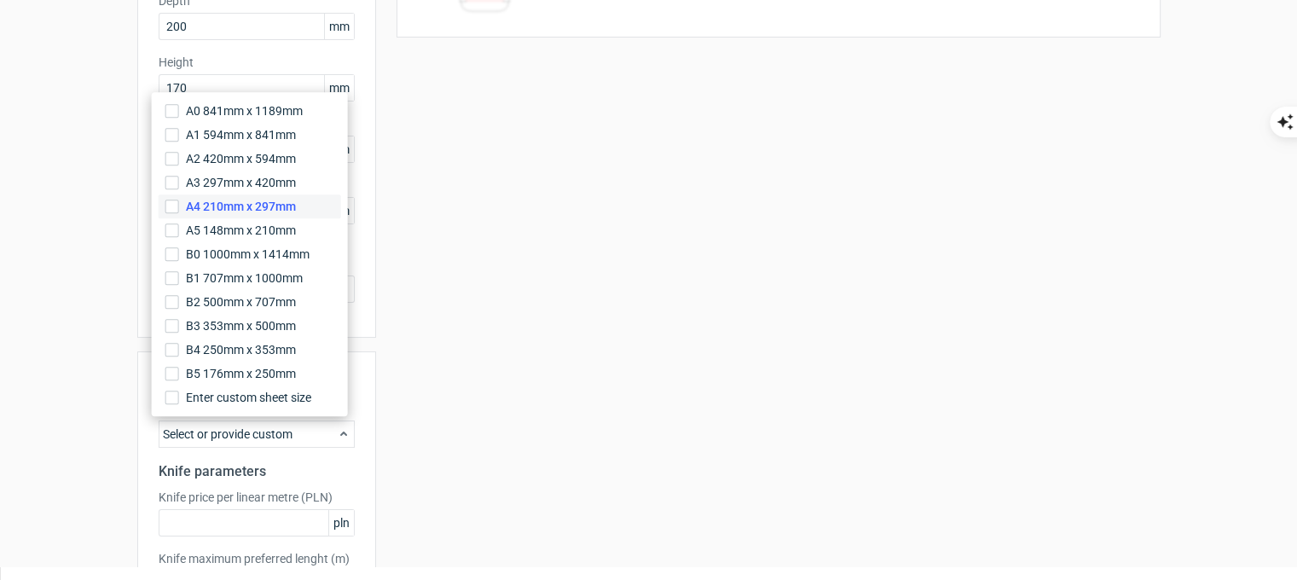
click at [242, 206] on span "A4 210mm x 297mm" at bounding box center [241, 206] width 110 height 17
click at [179, 206] on input "A4 210mm x 297mm" at bounding box center [172, 207] width 14 height 14
click at [338, 469] on h2 "Knife parameters" at bounding box center [257, 471] width 196 height 20
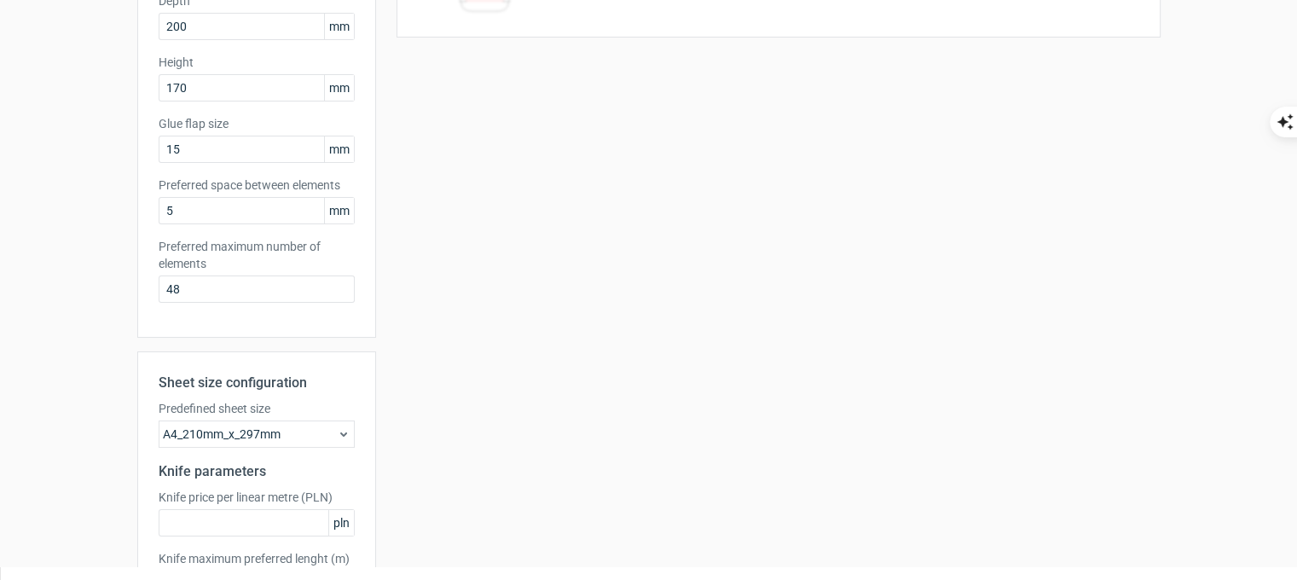
scroll to position [399, 0]
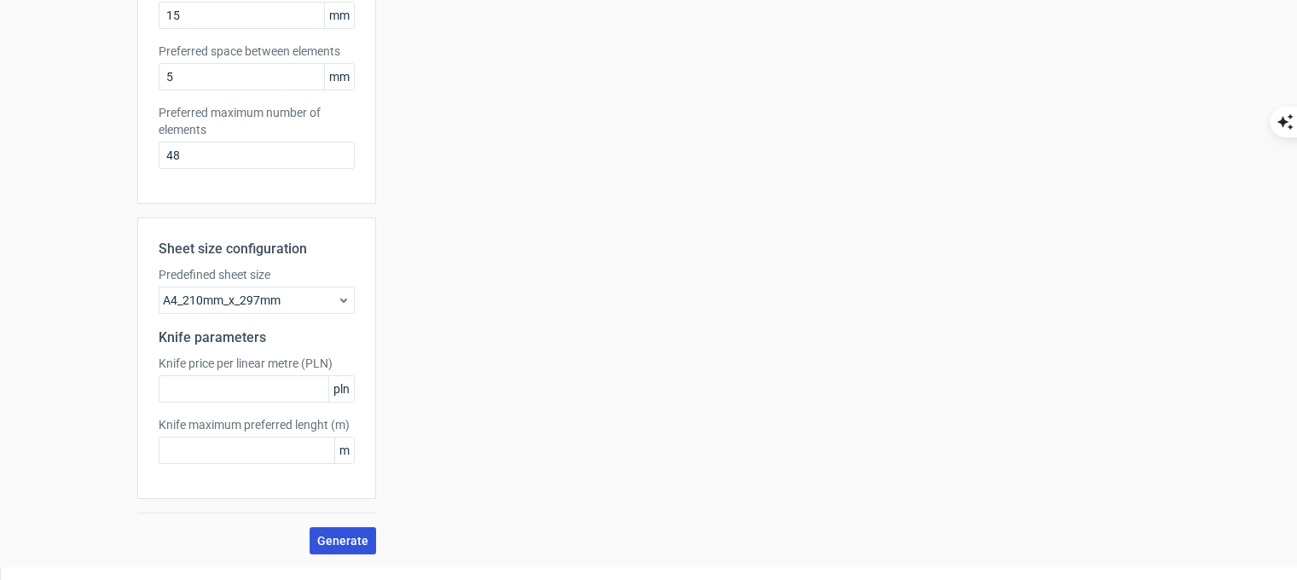
click at [344, 543] on span "Generate" at bounding box center [342, 541] width 51 height 12
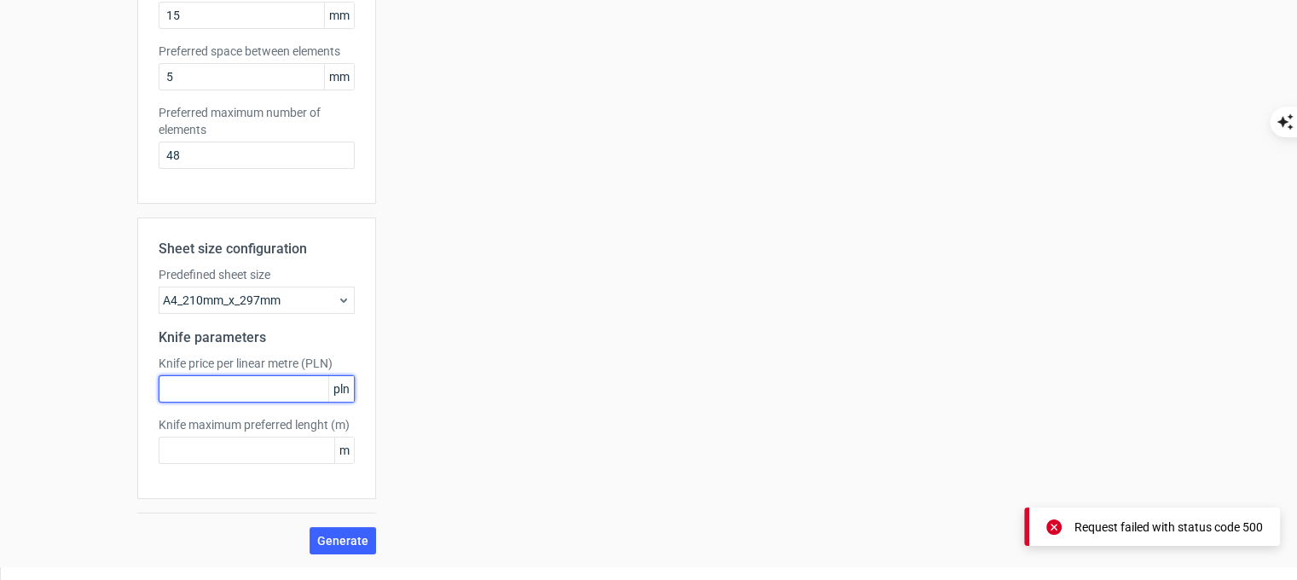
click at [235, 392] on input "text" at bounding box center [257, 388] width 196 height 27
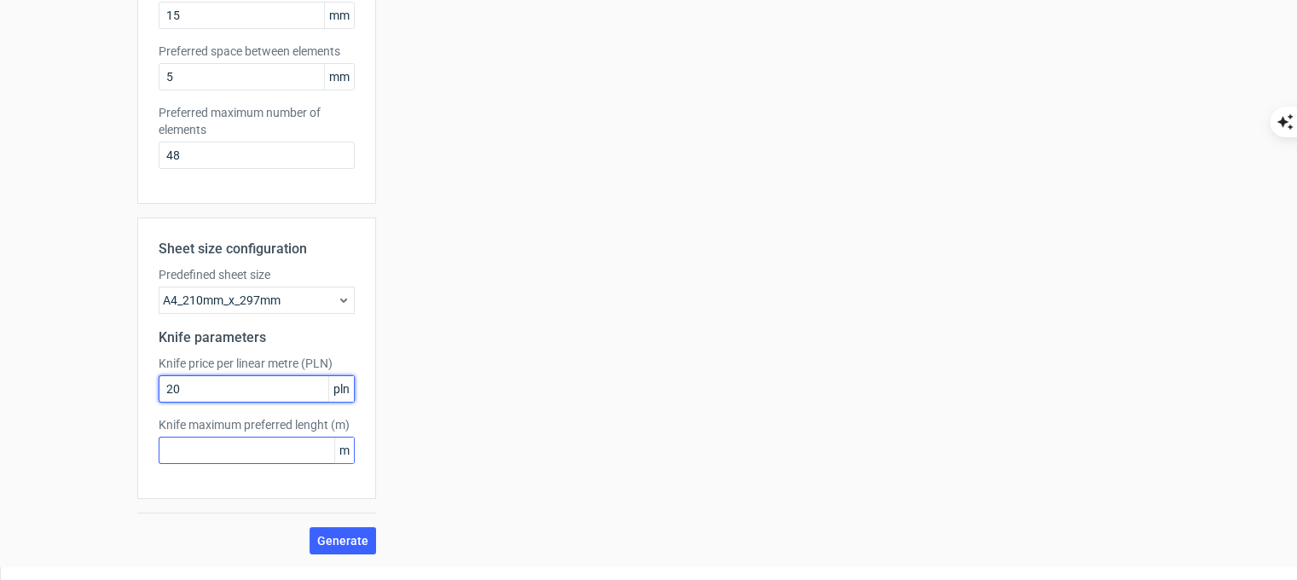
type input "20"
click at [225, 449] on input "text" at bounding box center [257, 450] width 196 height 27
type input "0"
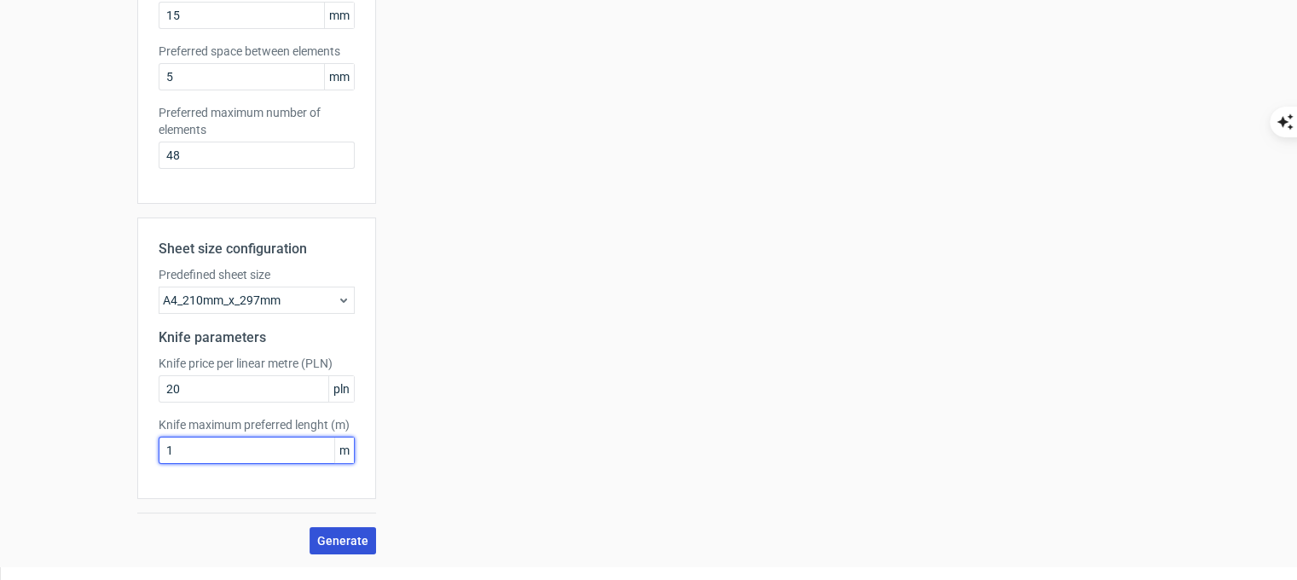
type input "1"
click at [327, 543] on span "Generate" at bounding box center [342, 541] width 51 height 12
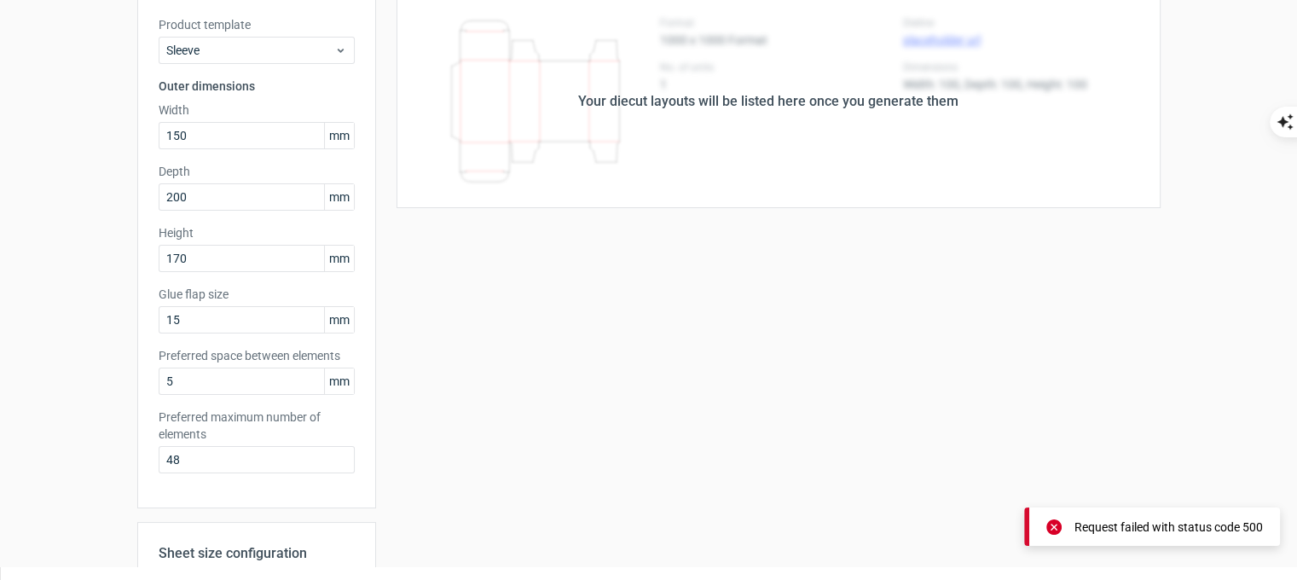
scroll to position [0, 0]
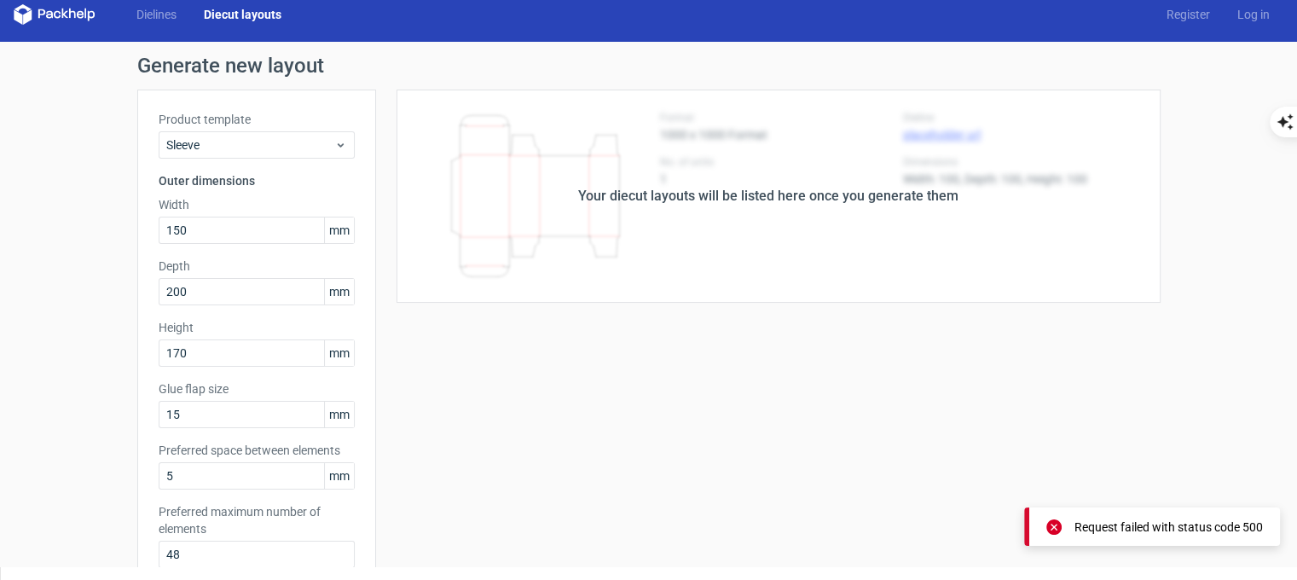
click at [694, 216] on div "Your diecut layouts will be listed here once you generate them" at bounding box center [768, 196] width 785 height 213
click at [245, 20] on link "Diecut layouts" at bounding box center [242, 14] width 105 height 17
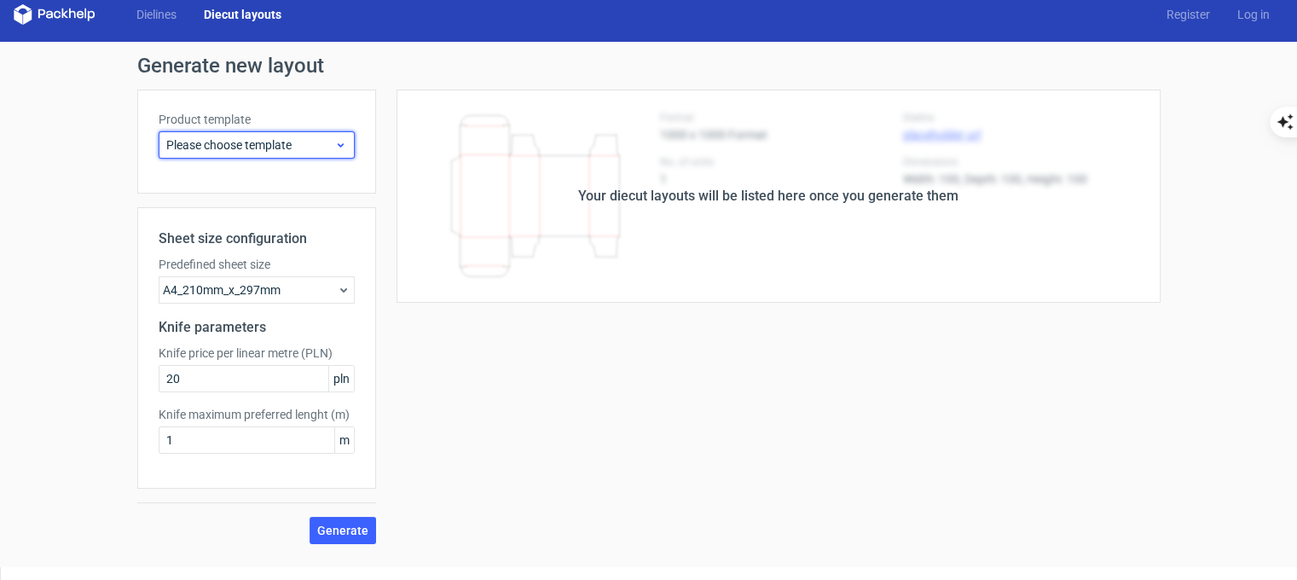
click at [273, 142] on span "Please choose template" at bounding box center [250, 144] width 168 height 17
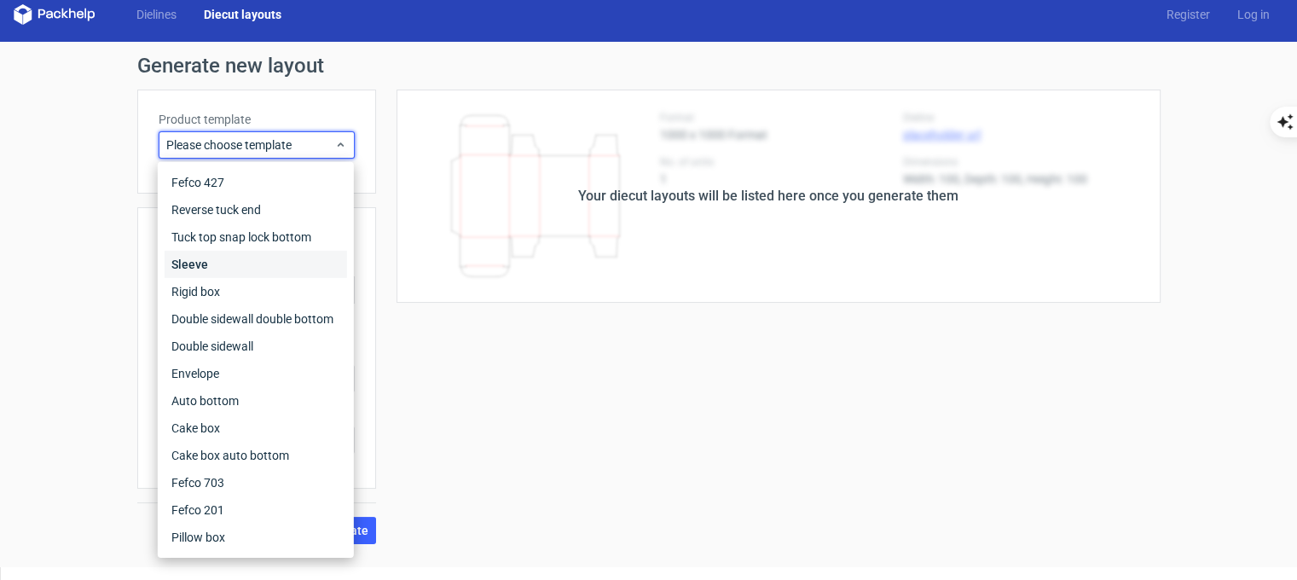
click at [260, 261] on div "Sleeve" at bounding box center [256, 264] width 183 height 27
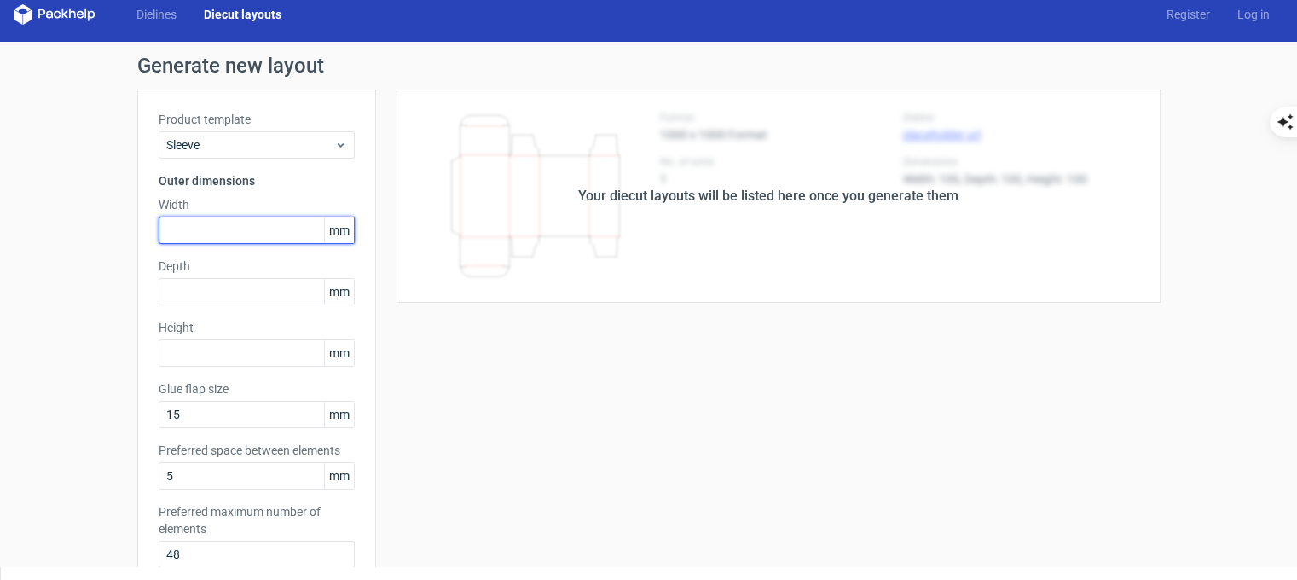
click at [223, 230] on input "text" at bounding box center [257, 230] width 196 height 27
type input "150"
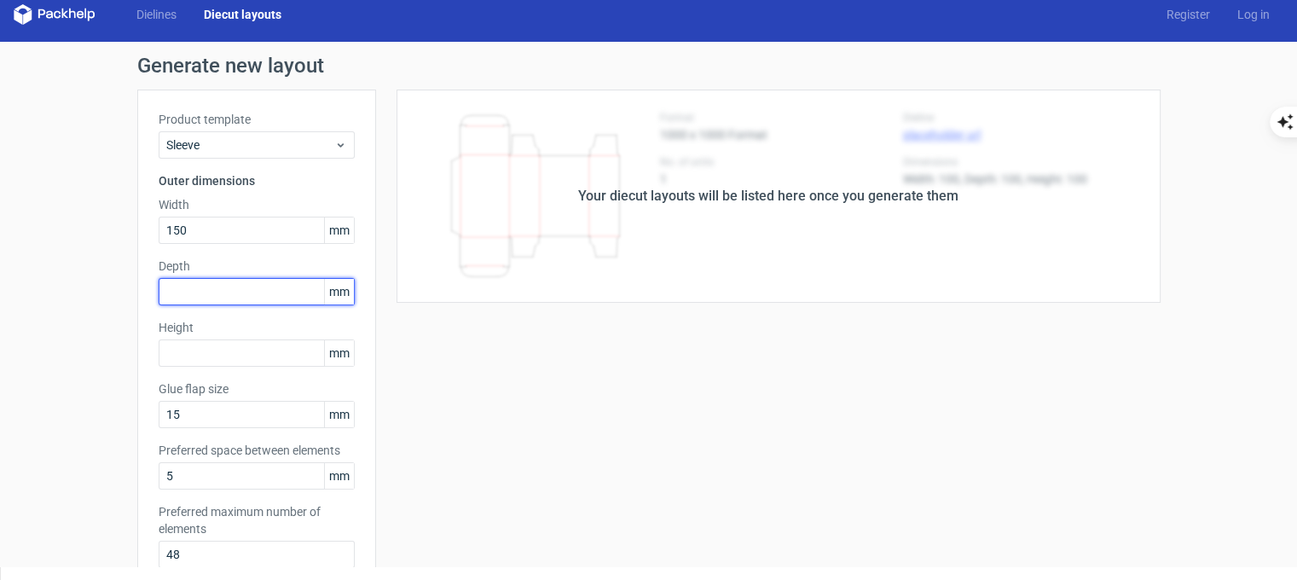
click at [216, 300] on input "text" at bounding box center [257, 291] width 196 height 27
type input "200"
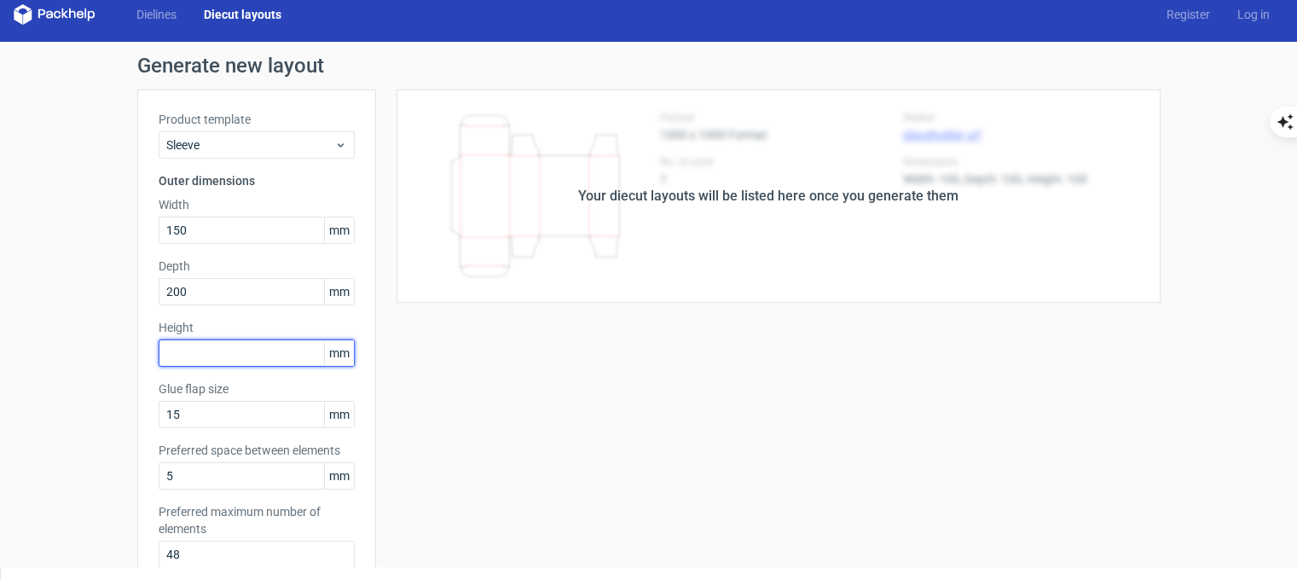
click at [217, 349] on input "text" at bounding box center [257, 352] width 196 height 27
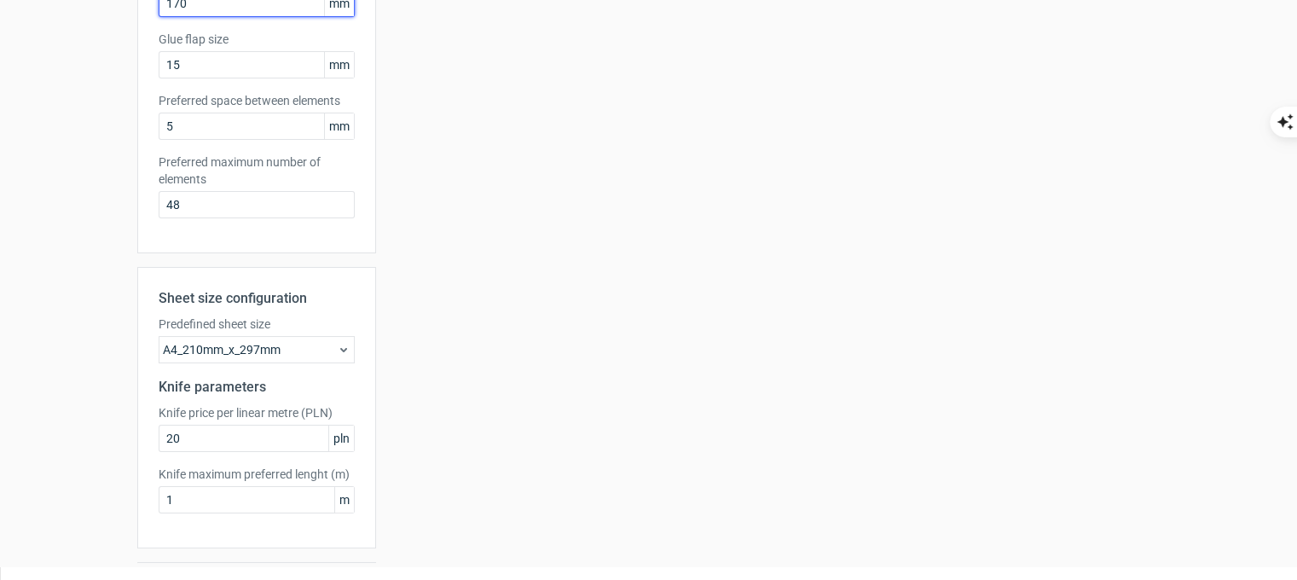
scroll to position [399, 0]
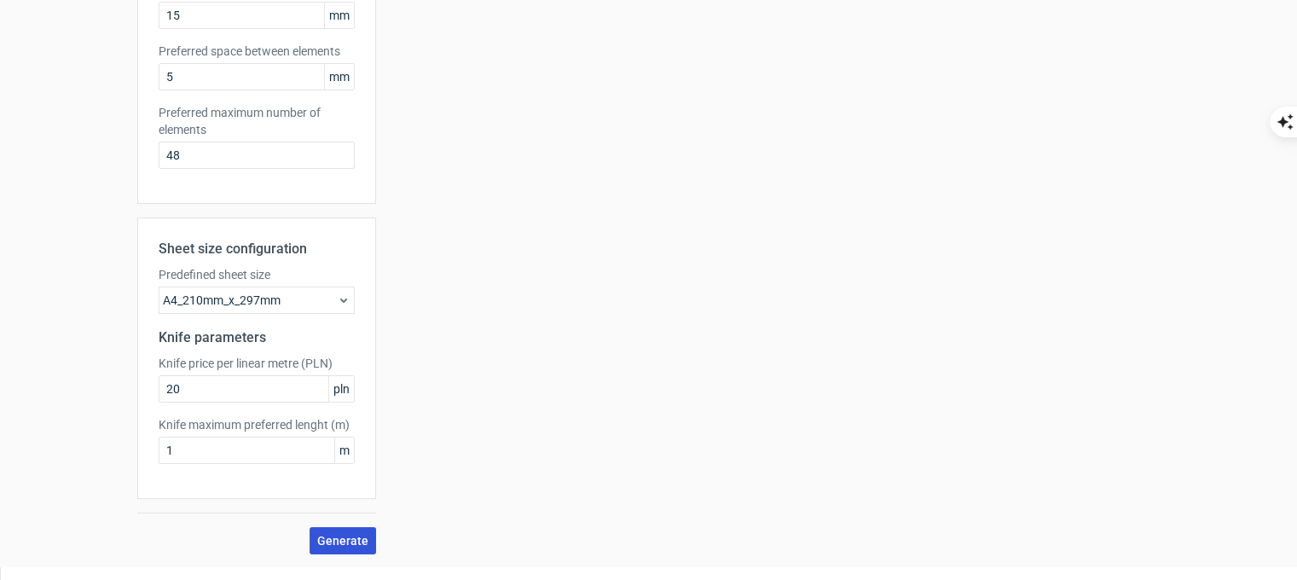
type input "170"
click at [317, 528] on button "Generate" at bounding box center [343, 540] width 67 height 27
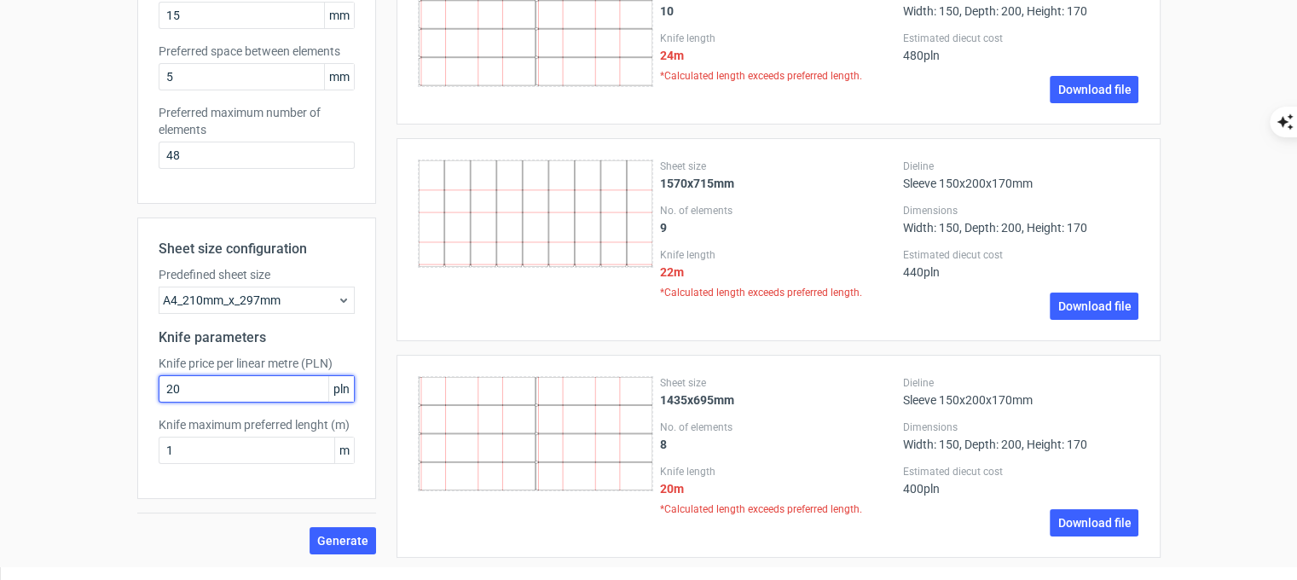
click at [210, 394] on input "20" at bounding box center [257, 388] width 196 height 27
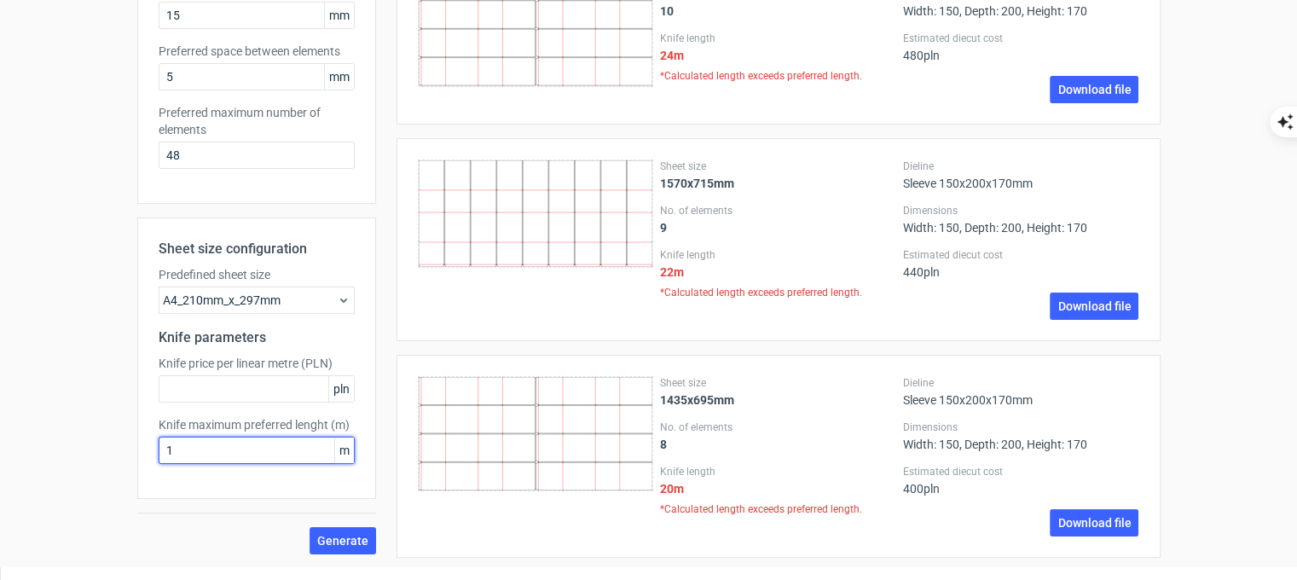
click at [212, 455] on input "1" at bounding box center [257, 450] width 196 height 27
click at [349, 549] on button "Generate" at bounding box center [343, 540] width 67 height 27
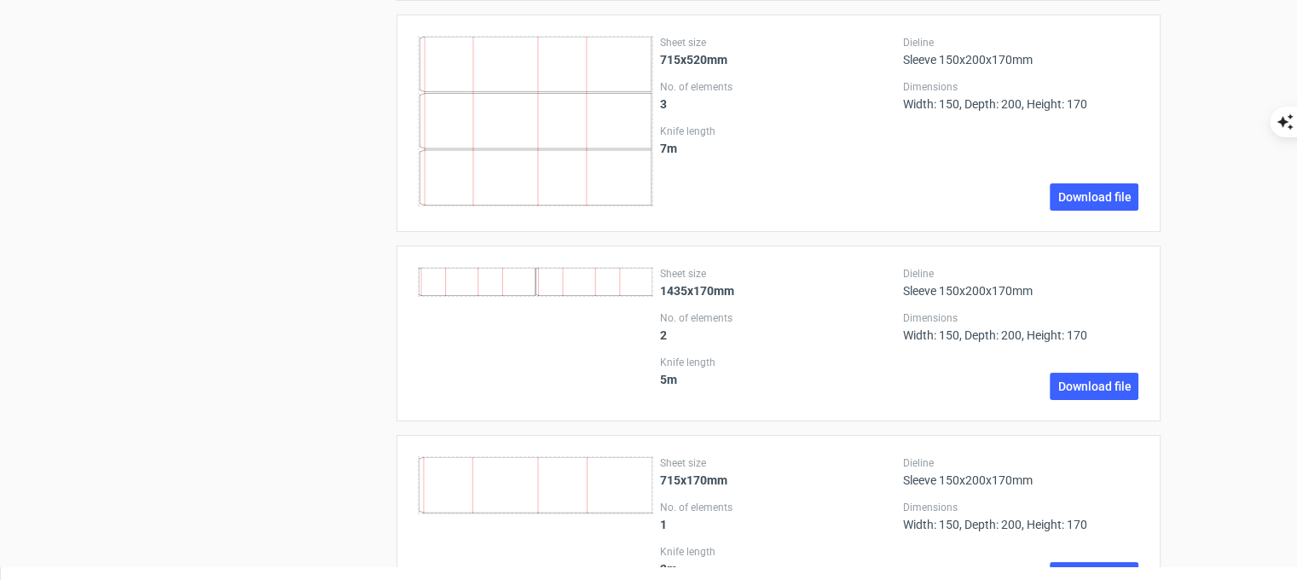
scroll to position [1806, 0]
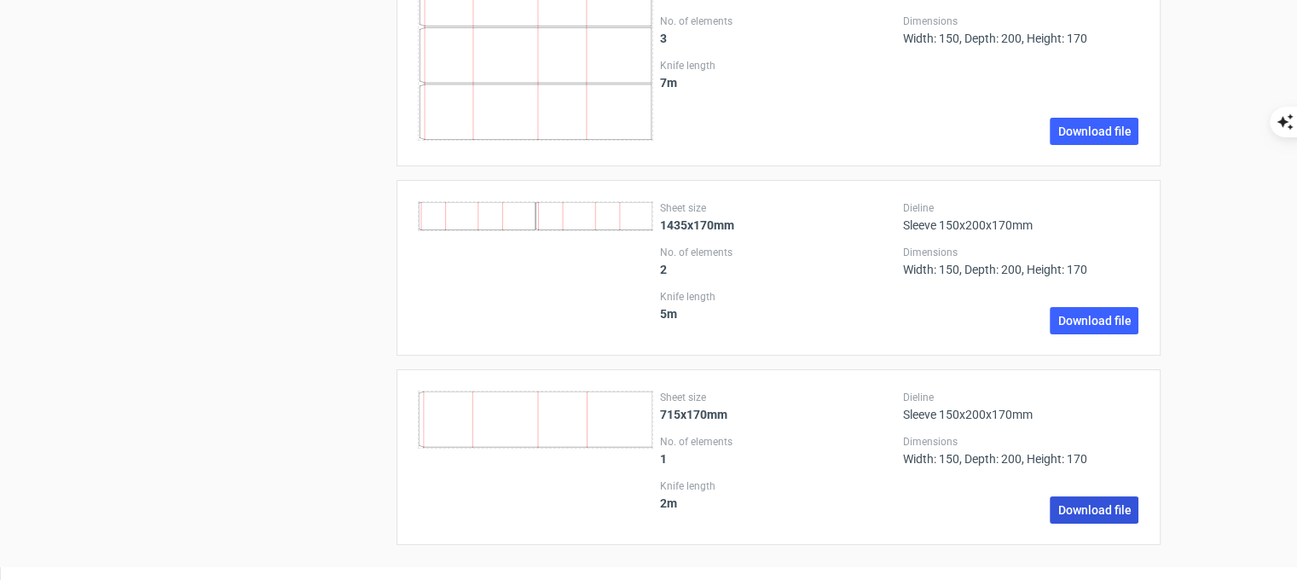
click at [1092, 497] on link "Download file" at bounding box center [1094, 509] width 89 height 27
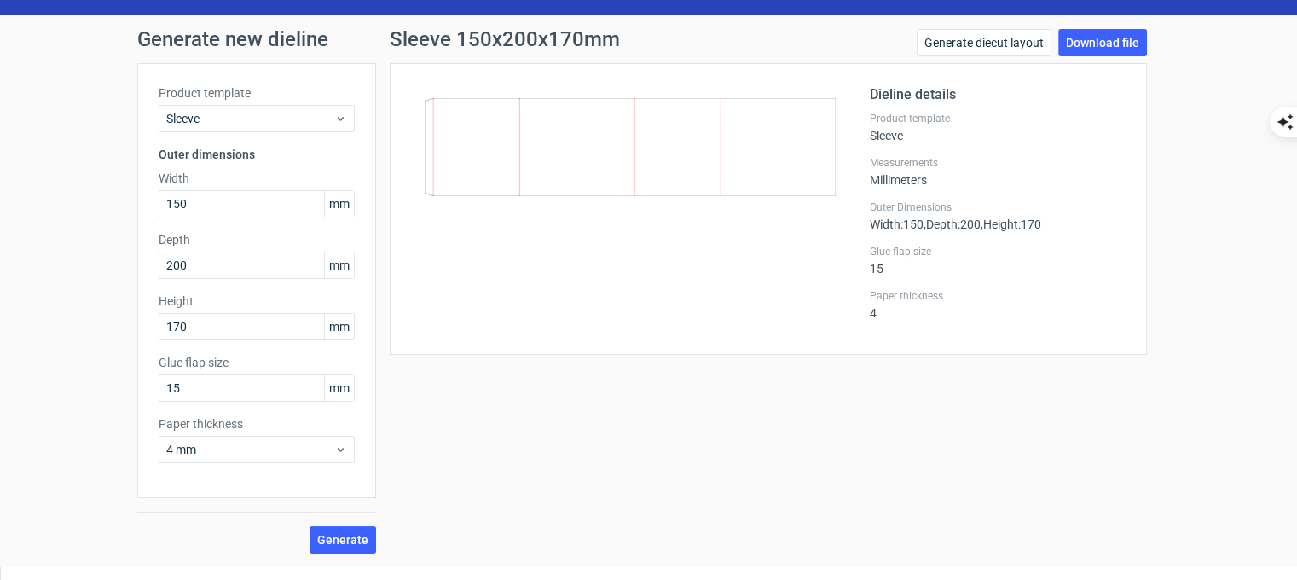
scroll to position [26, 0]
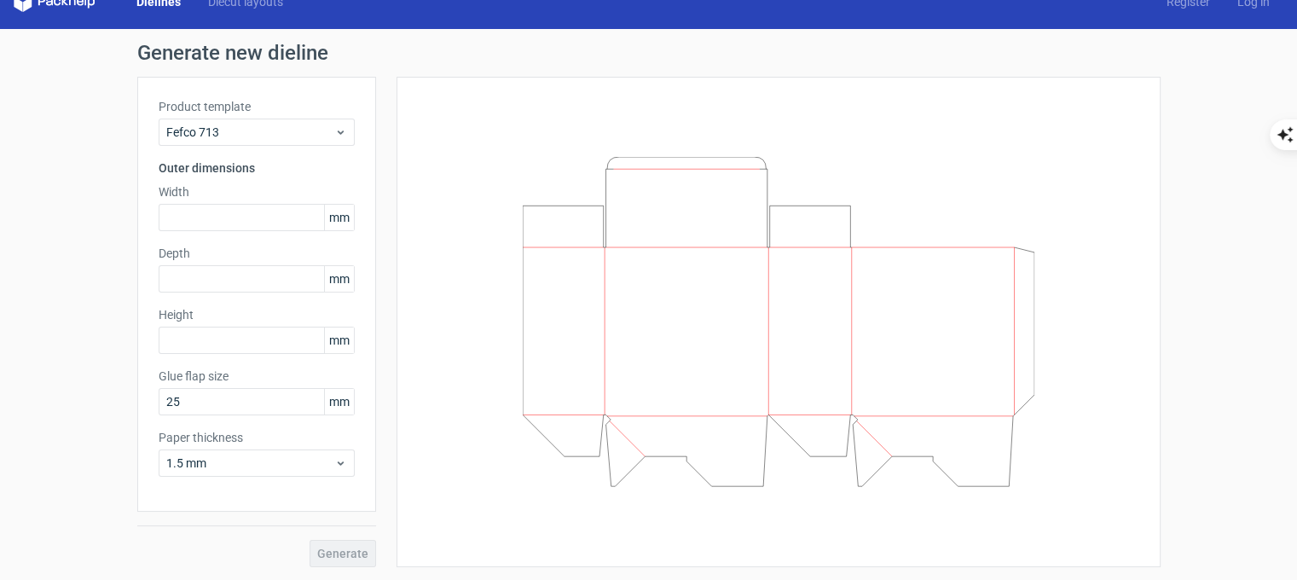
scroll to position [13, 0]
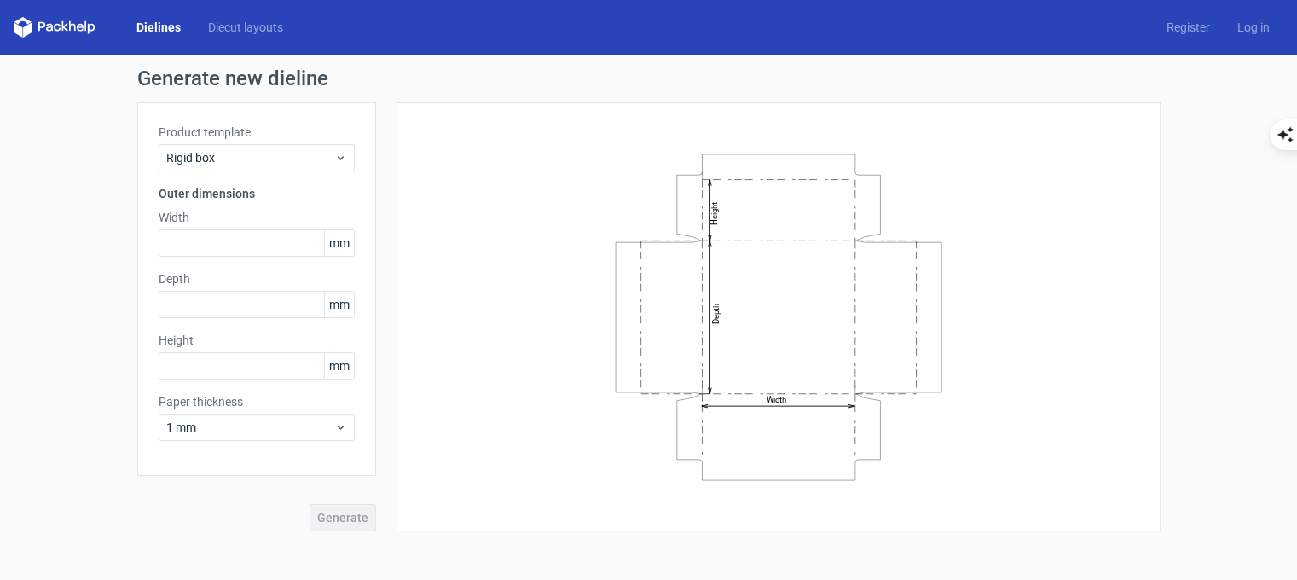
click at [158, 38] on div "Dielines Diecut layouts Register Log in" at bounding box center [648, 27] width 1297 height 55
click at [158, 22] on link "Dielines" at bounding box center [159, 27] width 72 height 17
